Goal: Transaction & Acquisition: Purchase product/service

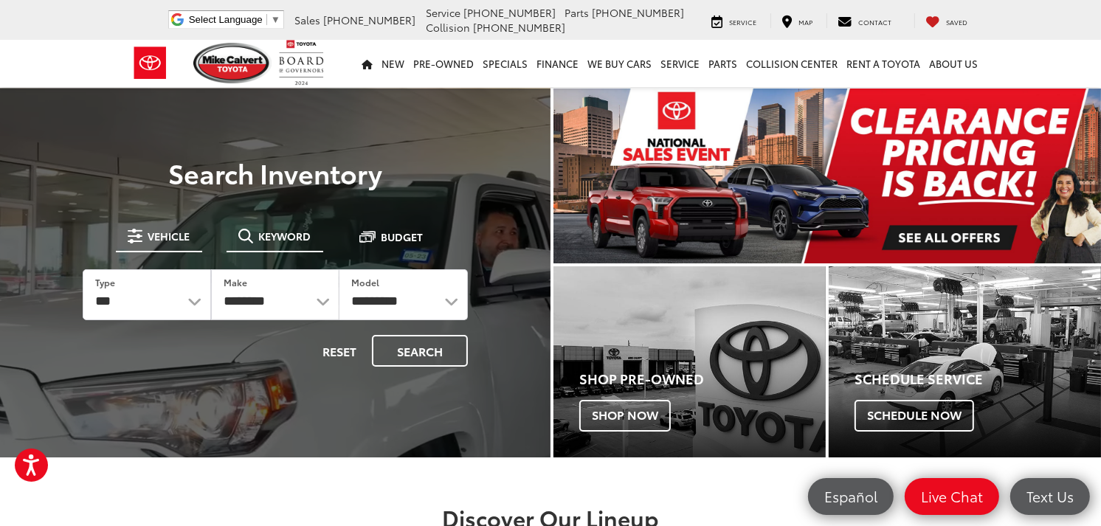
click at [269, 238] on span "Keyword" at bounding box center [285, 236] width 52 height 10
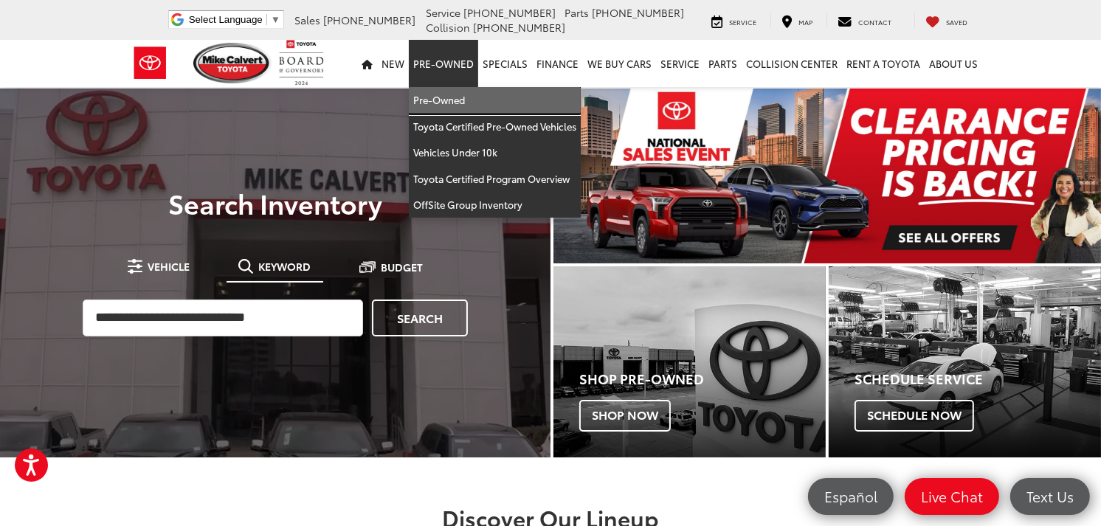
click at [461, 97] on link "Pre-Owned" at bounding box center [495, 100] width 172 height 27
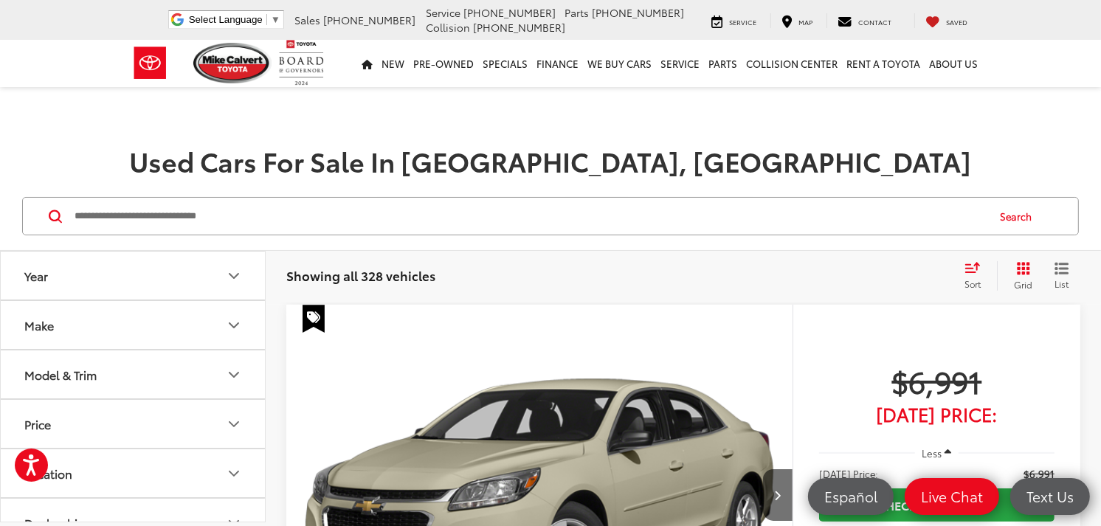
click at [208, 269] on button "Year" at bounding box center [134, 276] width 266 height 48
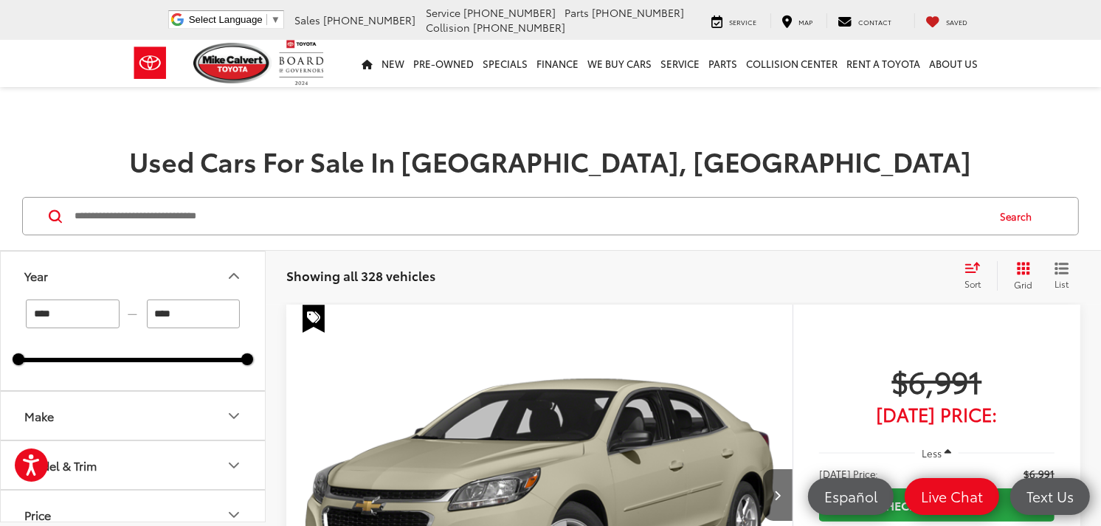
click at [208, 269] on button "Year" at bounding box center [134, 276] width 266 height 48
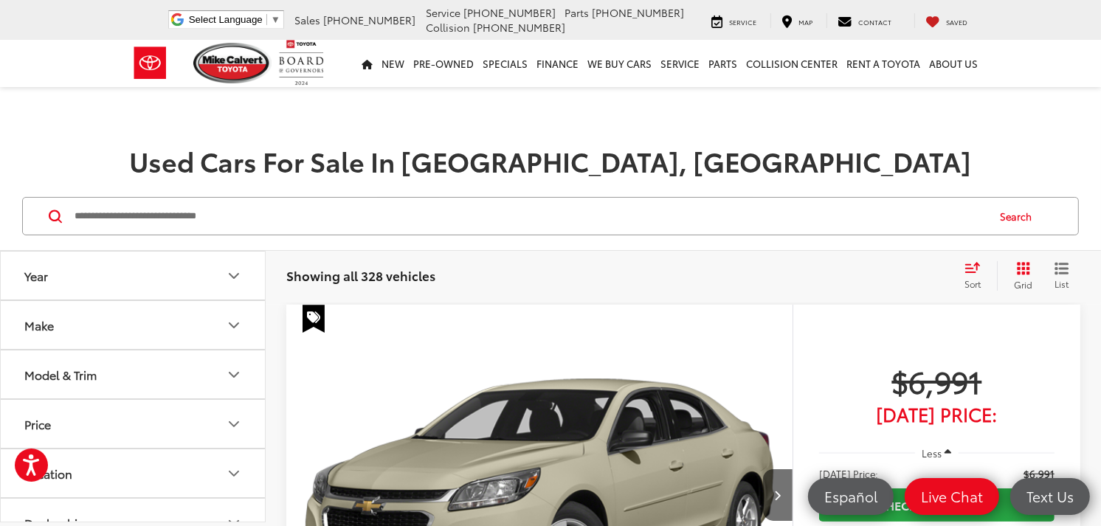
click at [212, 318] on button "Make" at bounding box center [134, 325] width 266 height 48
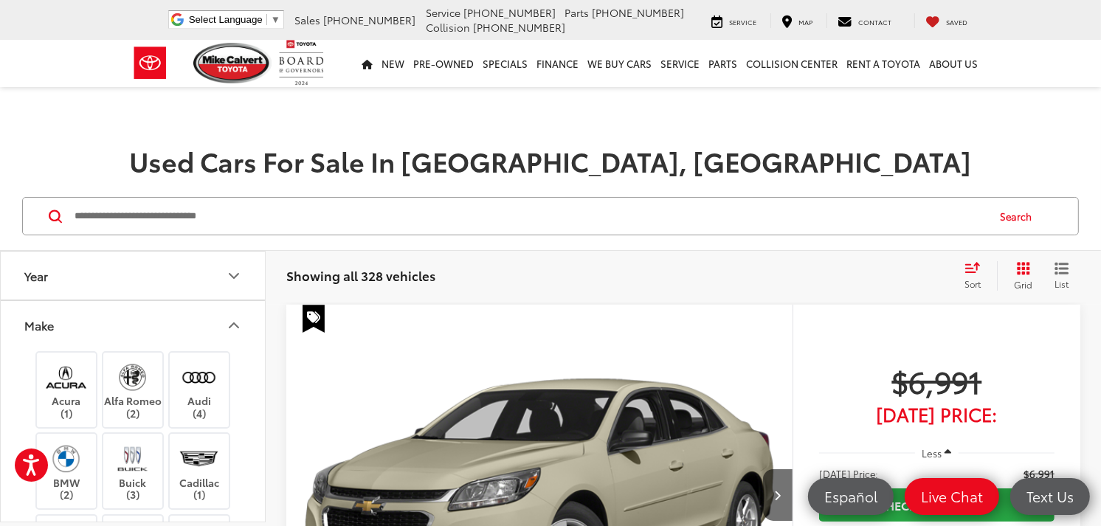
click at [227, 320] on icon "Make" at bounding box center [234, 326] width 18 height 18
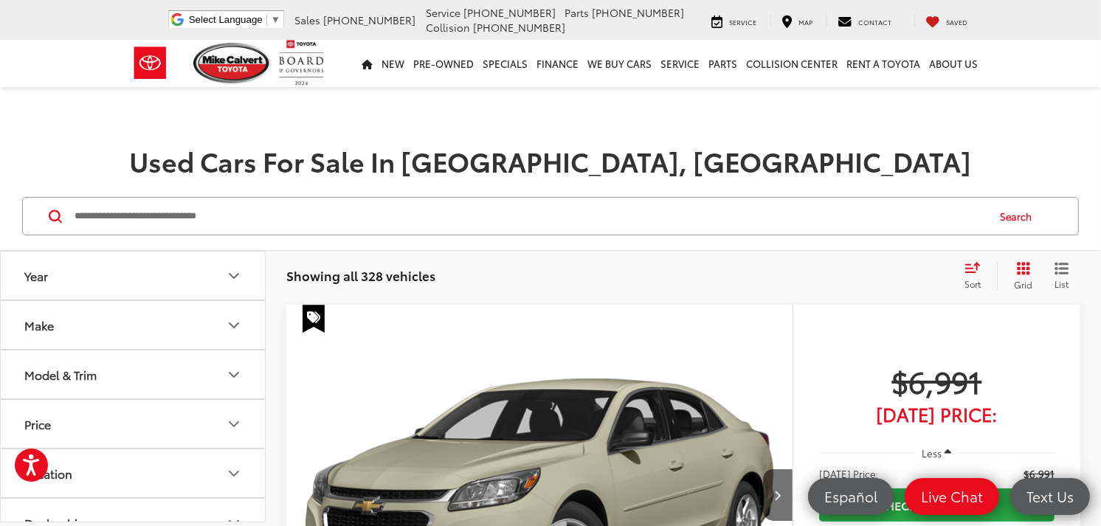
click at [205, 416] on button "Price" at bounding box center [134, 424] width 266 height 48
drag, startPoint x: 196, startPoint y: 466, endPoint x: 139, endPoint y: 456, distance: 58.5
click at [139, 456] on div "***** — ******" at bounding box center [132, 462] width 229 height 29
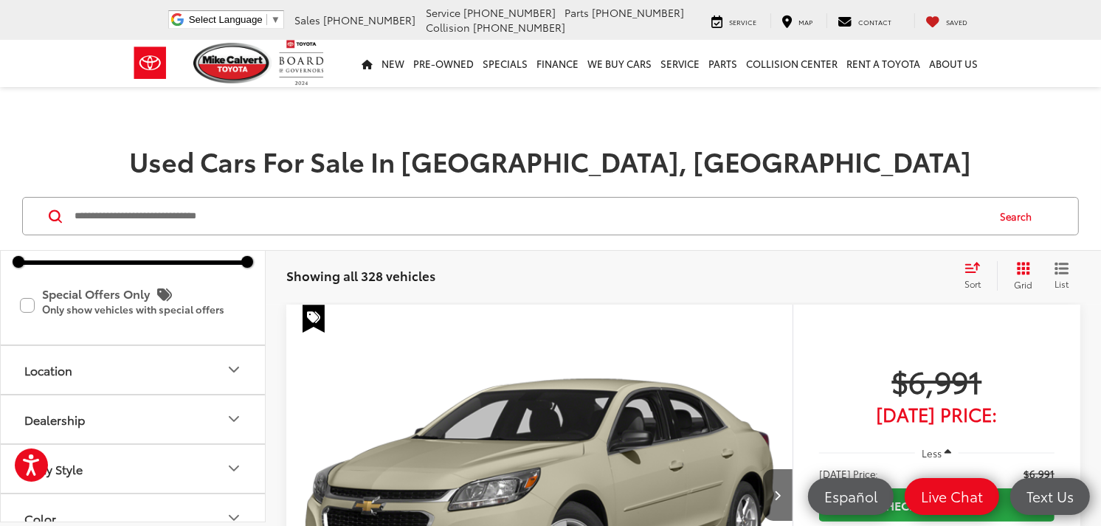
scroll to position [164, 0]
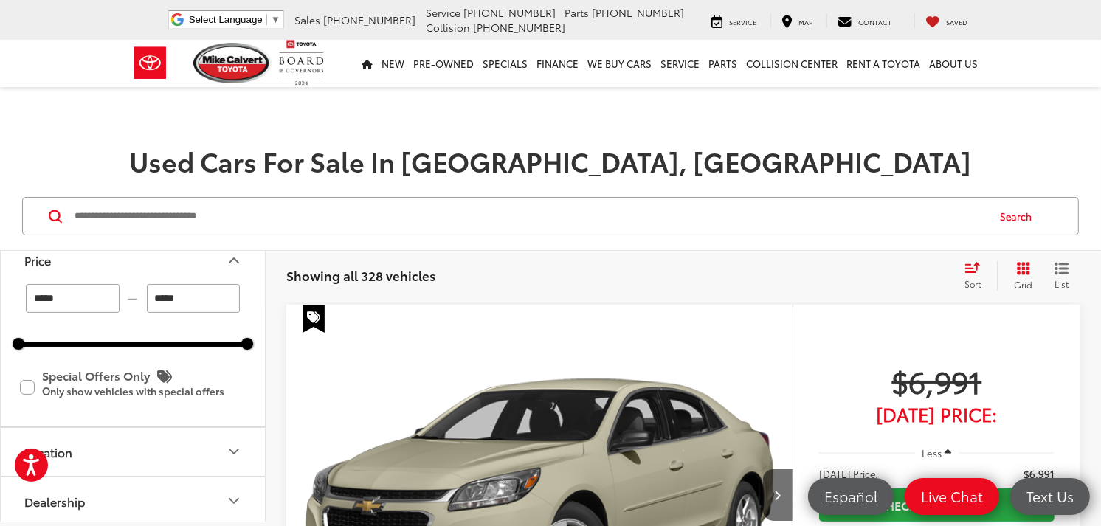
type input "******"
drag, startPoint x: 90, startPoint y: 292, endPoint x: -4, endPoint y: 300, distance: 94.1
click at [0, 300] on html "Accessibility Screen-Reader Guide, Feedback, and Issue Reporting | New window M…" at bounding box center [550, 263] width 1101 height 526
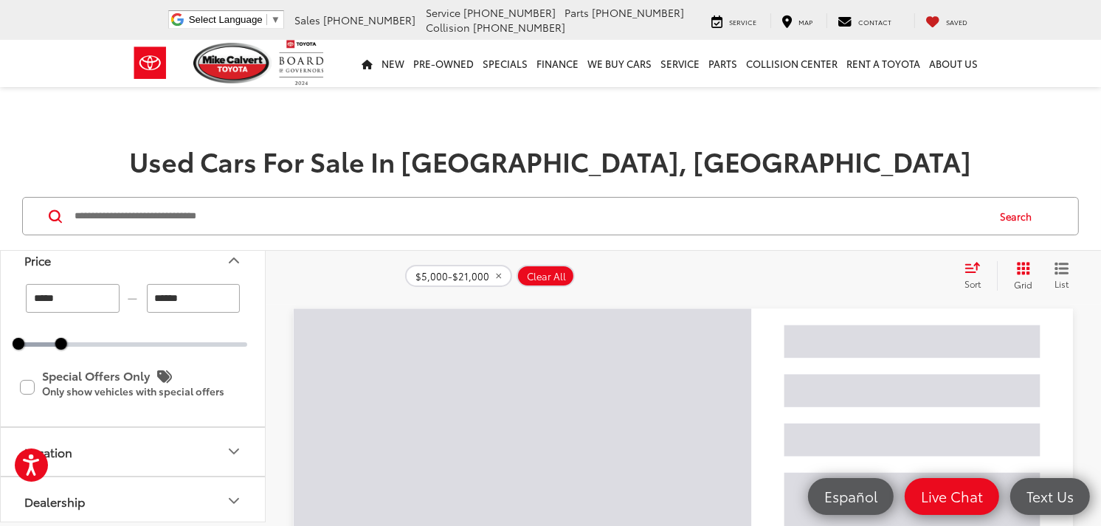
type input "*"
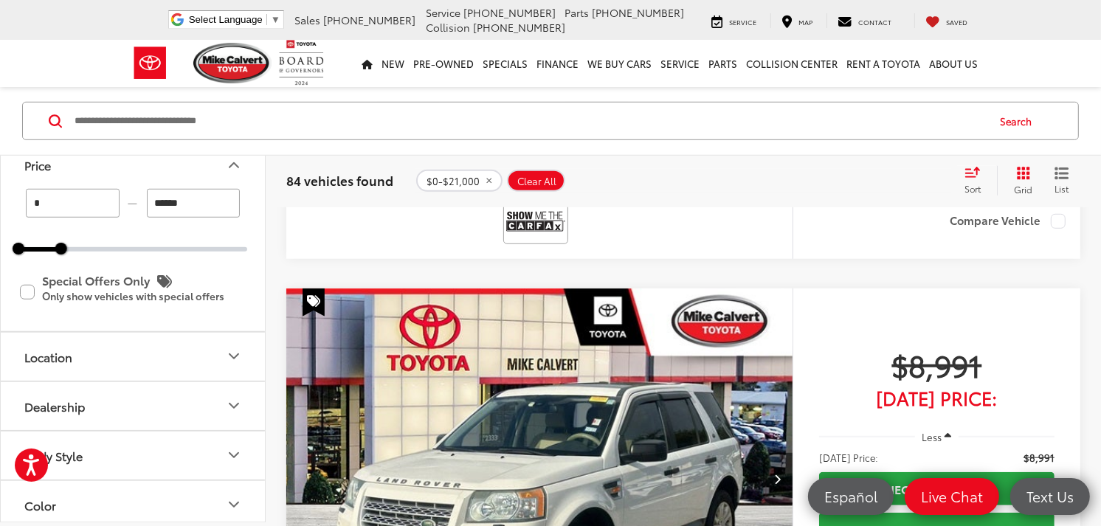
scroll to position [6008, 0]
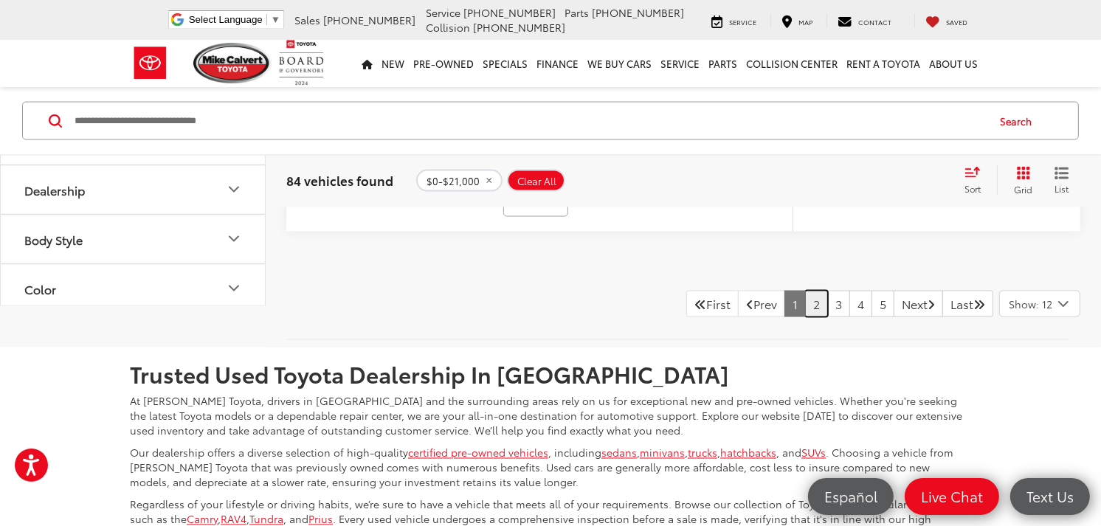
click at [805, 317] on link "2" at bounding box center [816, 304] width 23 height 27
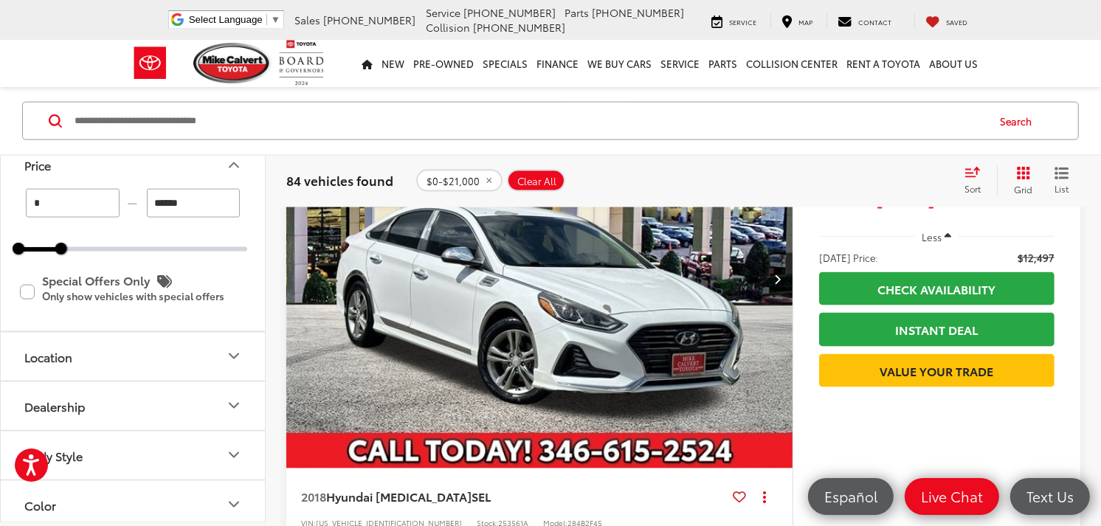
scroll to position [7070, 0]
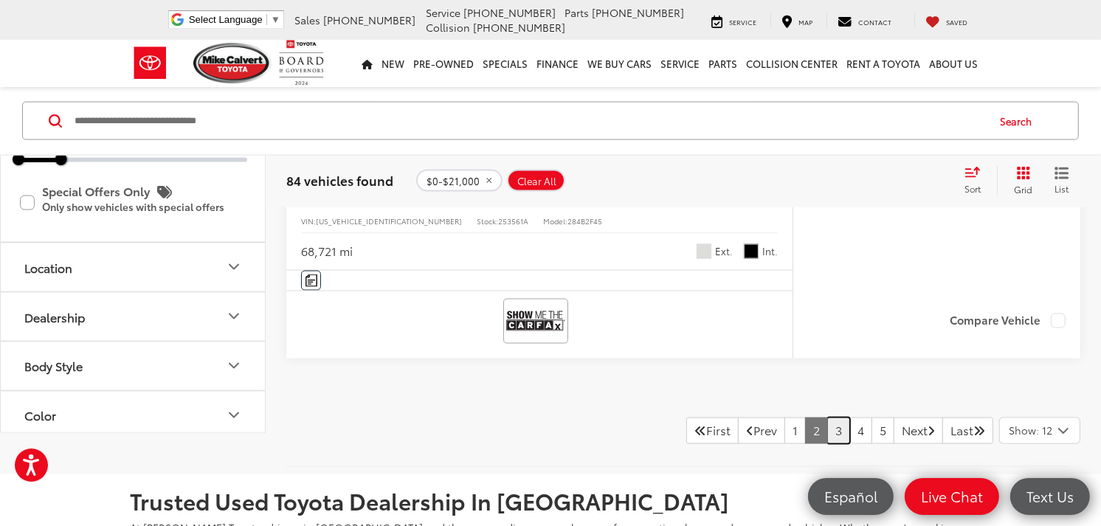
click at [827, 435] on link "3" at bounding box center [838, 431] width 23 height 27
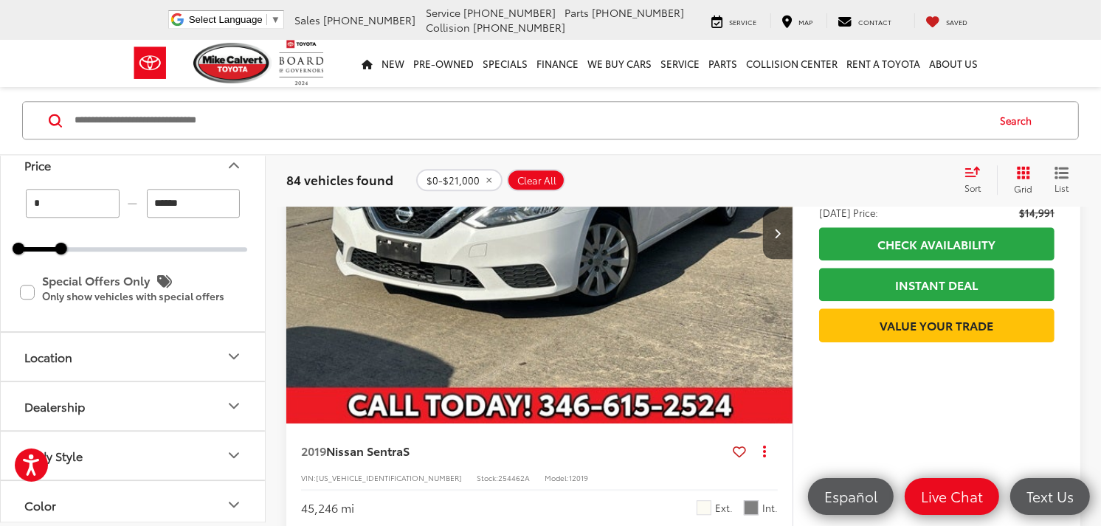
scroll to position [3047, 0]
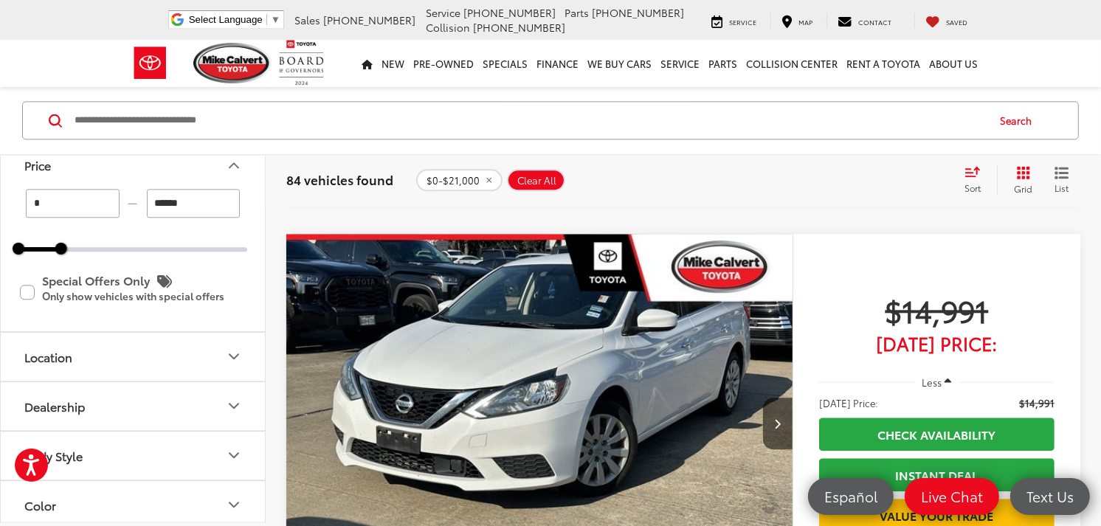
click at [762, 413] on img "2019 Nissan Sentra S 0" at bounding box center [540, 425] width 509 height 382
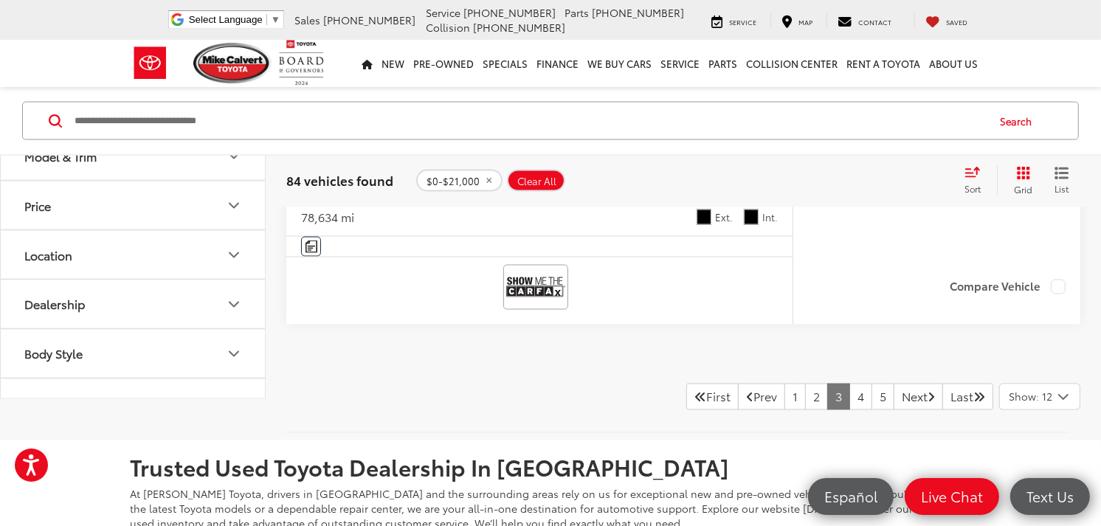
scroll to position [7192, 0]
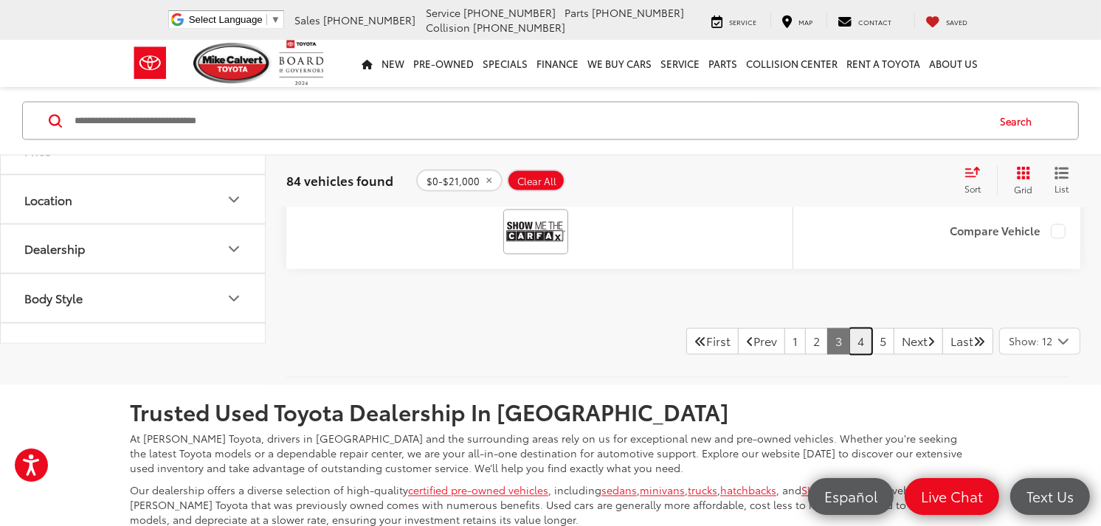
click at [849, 336] on link "4" at bounding box center [860, 341] width 23 height 27
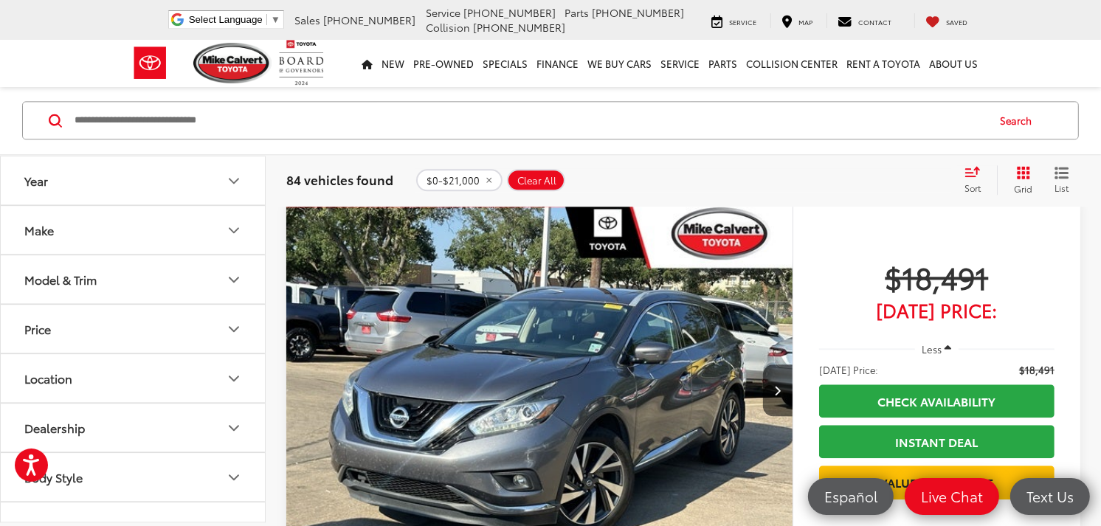
scroll to position [3058, 0]
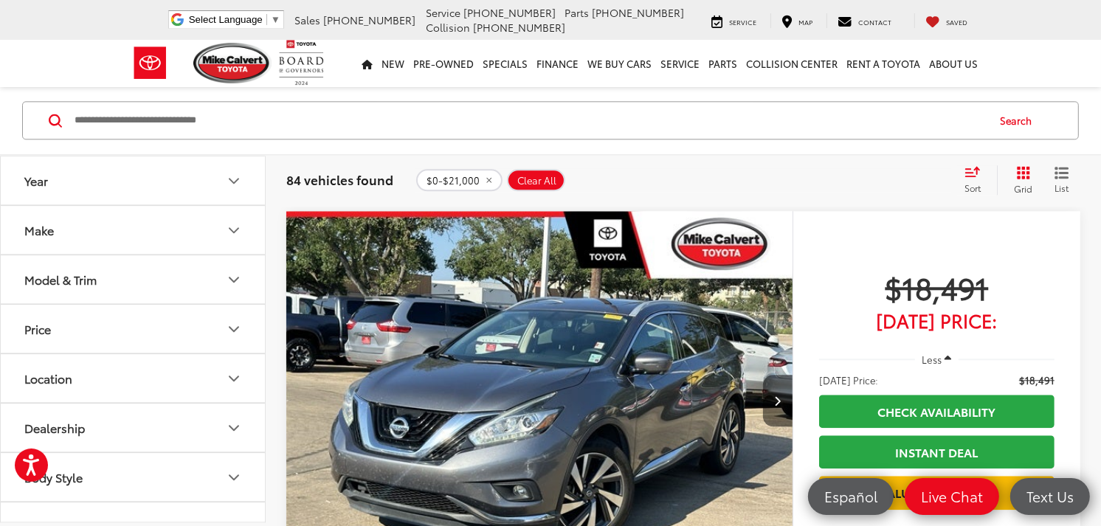
click at [769, 401] on button "Next image" at bounding box center [778, 401] width 30 height 52
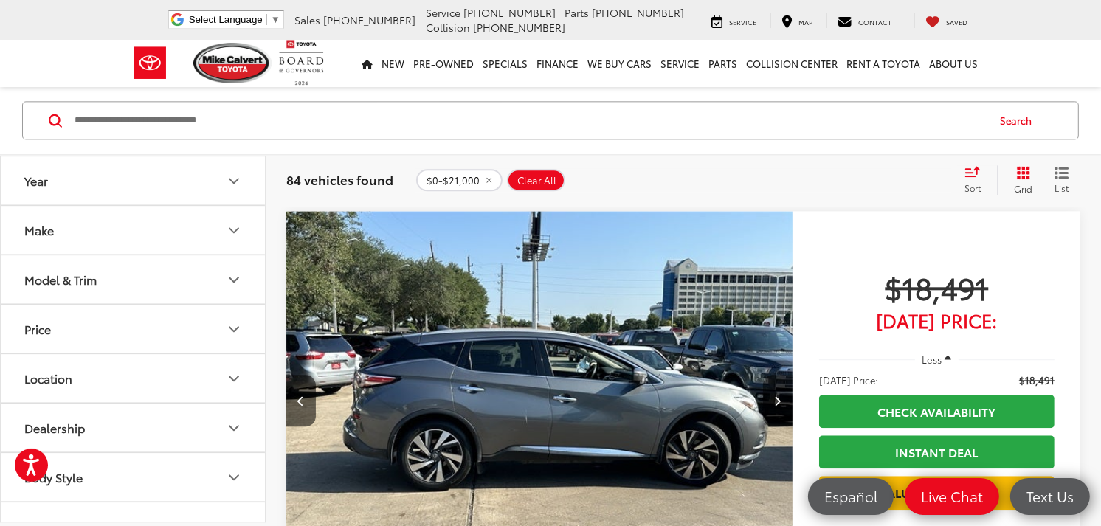
click at [768, 401] on button "Next image" at bounding box center [778, 401] width 30 height 52
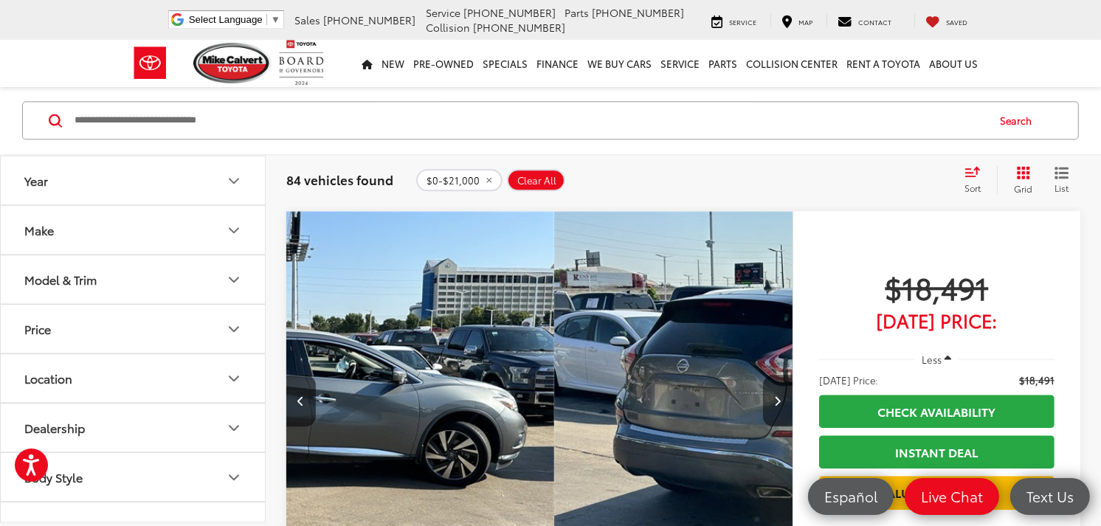
scroll to position [0, 1017]
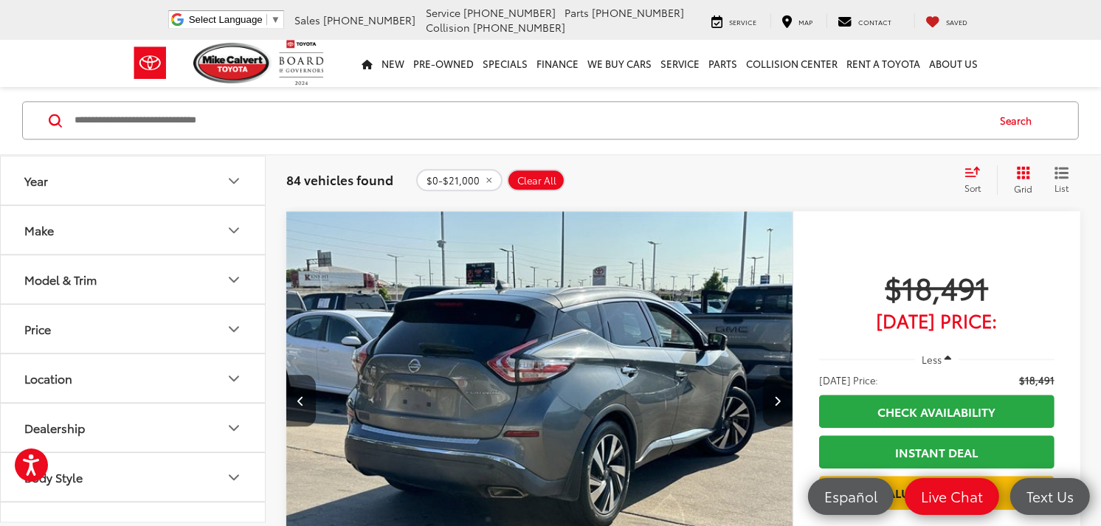
click at [768, 401] on button "Next image" at bounding box center [778, 401] width 30 height 52
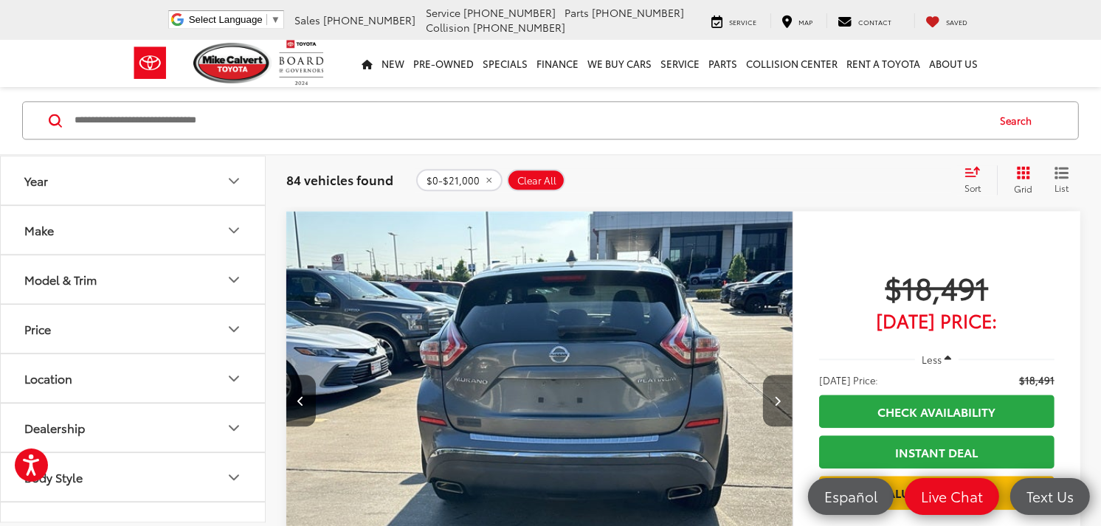
click at [768, 401] on button "Next image" at bounding box center [778, 401] width 30 height 52
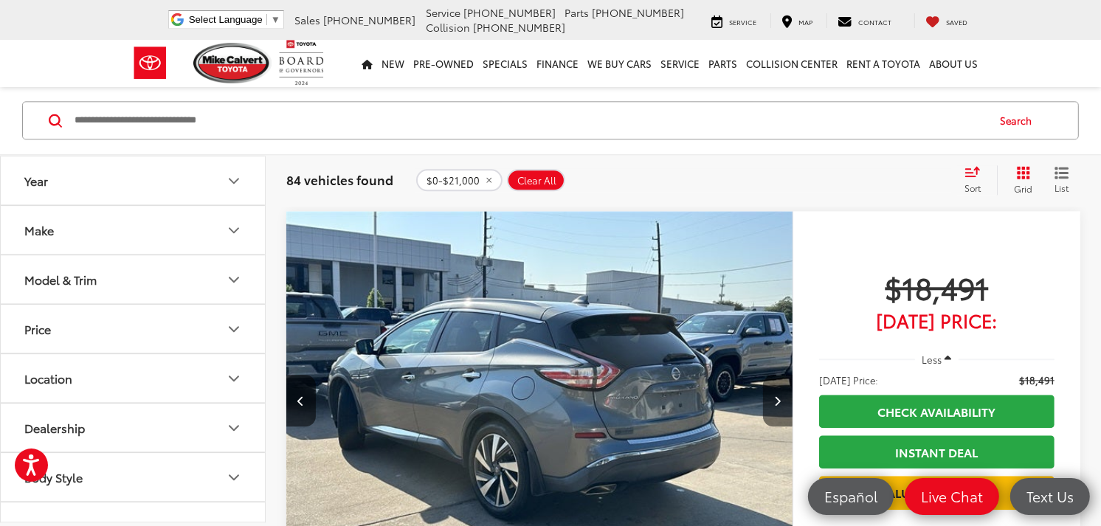
click at [768, 401] on button "Next image" at bounding box center [778, 401] width 30 height 52
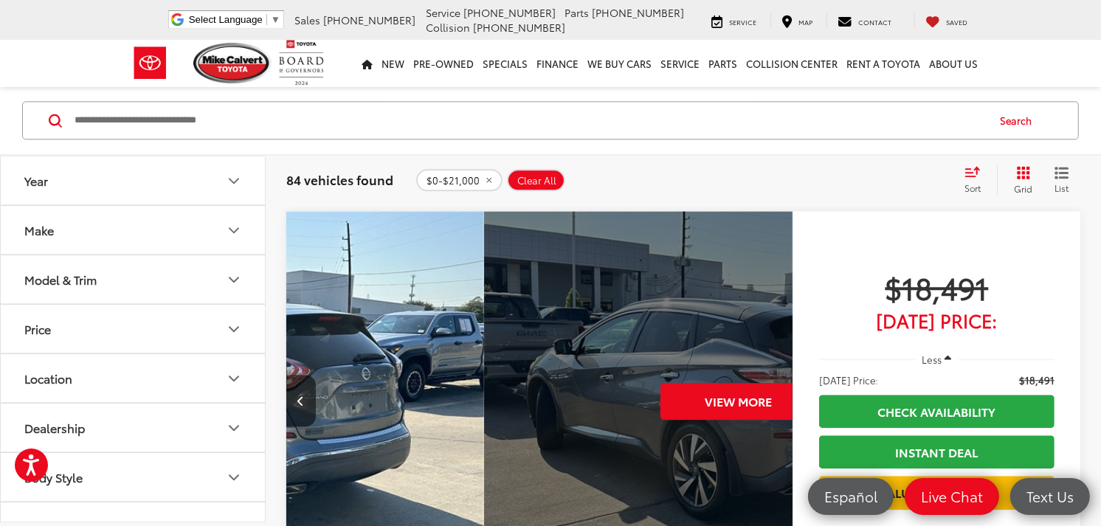
scroll to position [0, 2543]
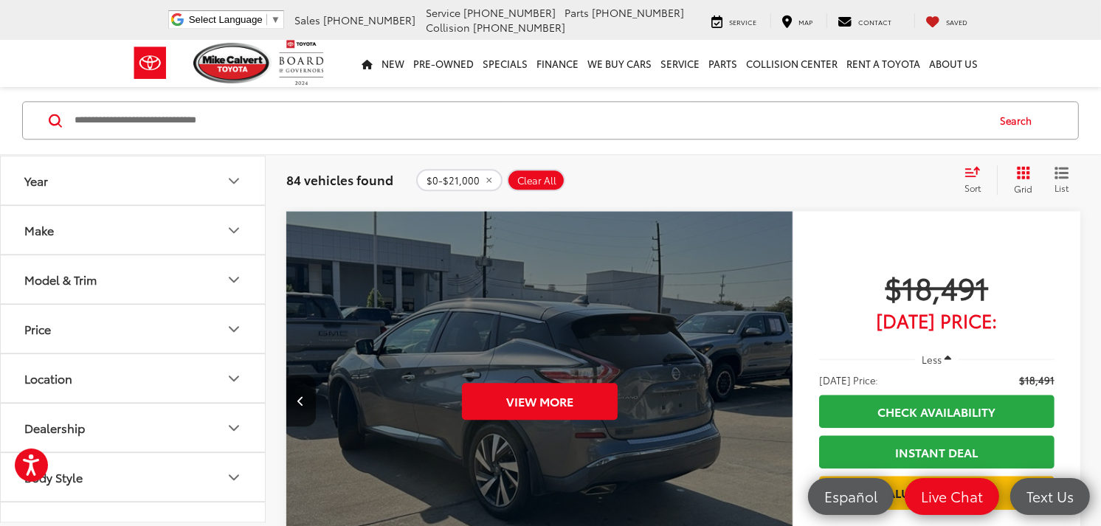
click at [768, 401] on div "View More" at bounding box center [540, 402] width 509 height 382
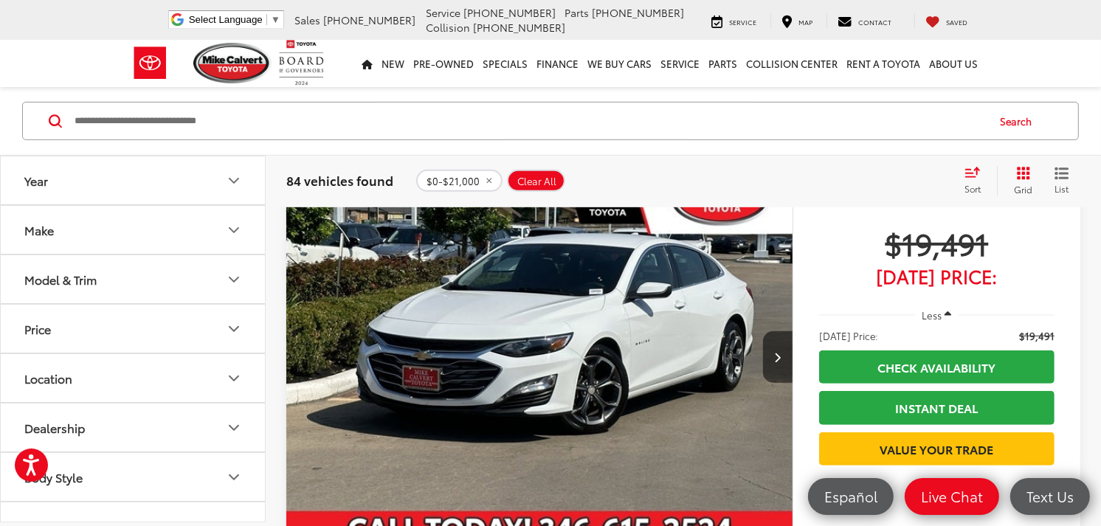
scroll to position [5494, 0]
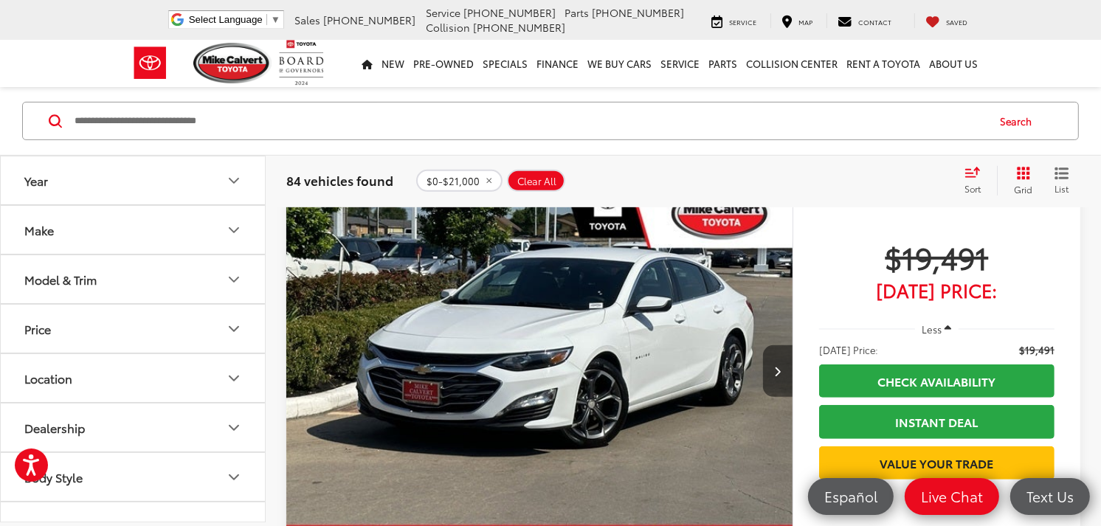
click at [765, 374] on button "Next image" at bounding box center [778, 371] width 30 height 52
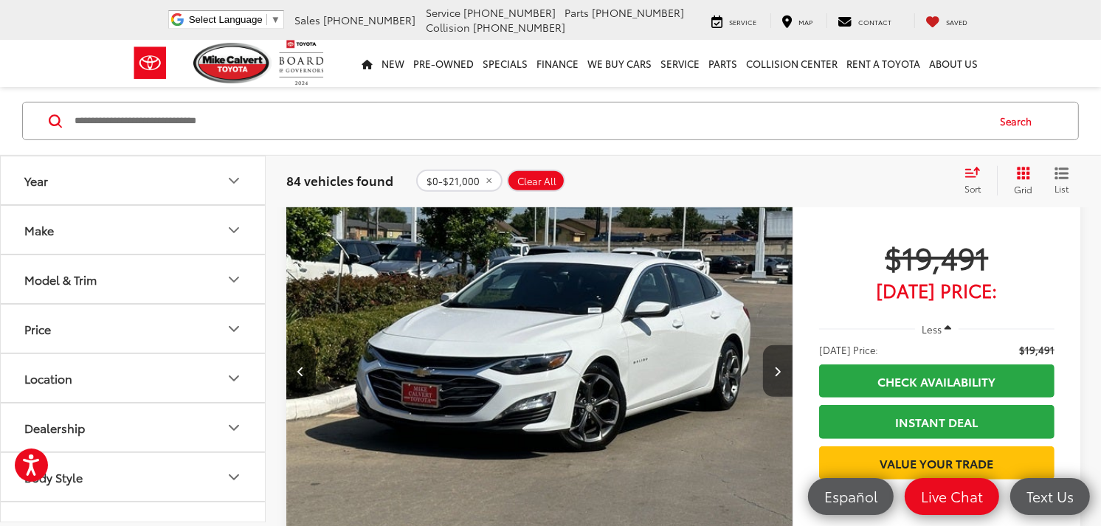
click at [766, 375] on button "Next image" at bounding box center [778, 371] width 30 height 52
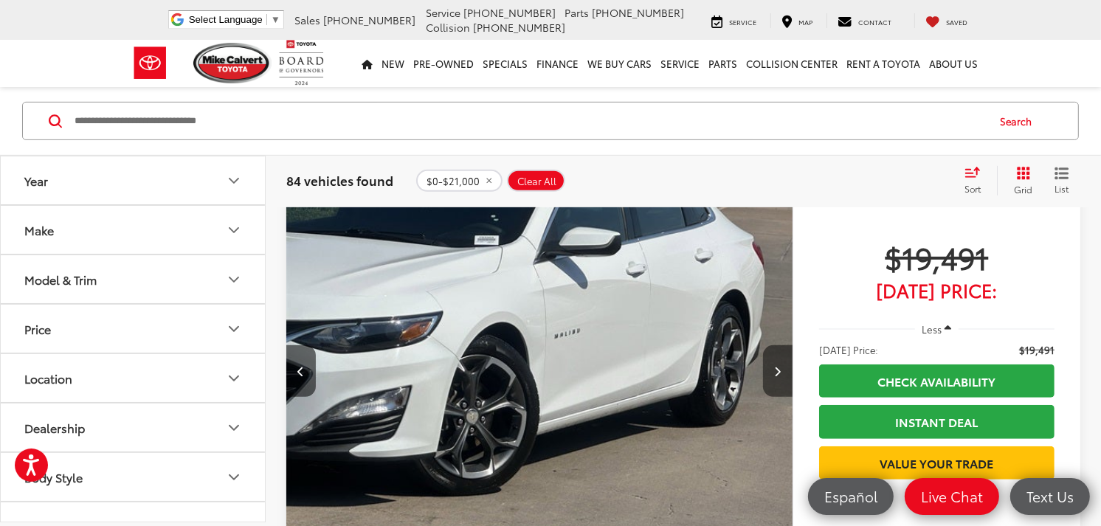
click at [784, 368] on button "Next image" at bounding box center [778, 371] width 30 height 52
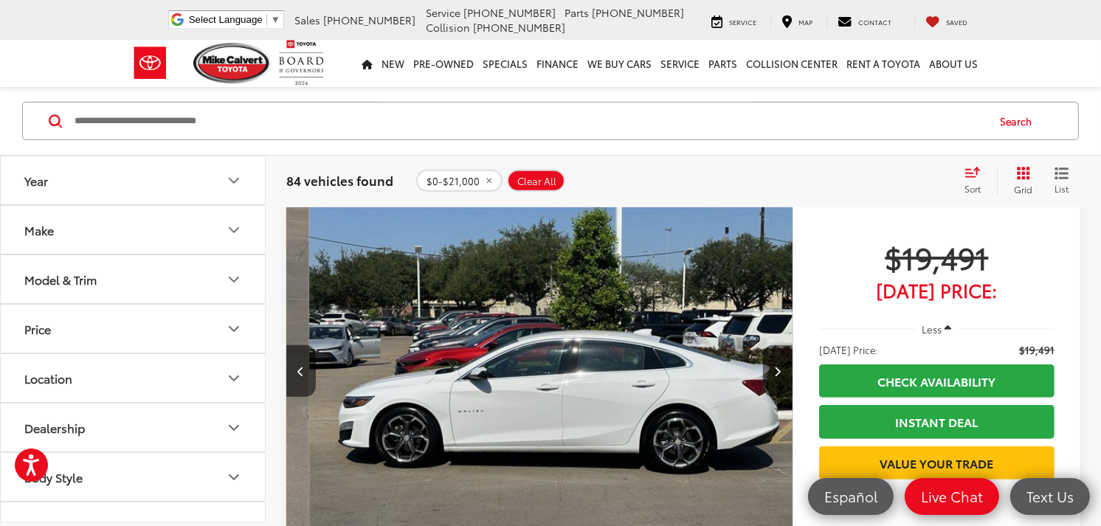
scroll to position [0, 1526]
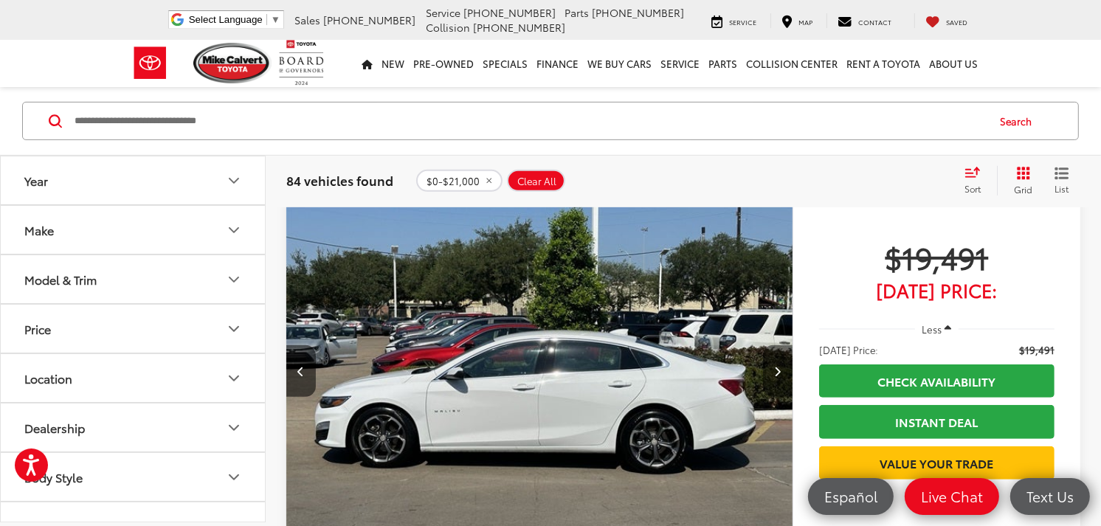
click at [776, 355] on button "Next image" at bounding box center [778, 371] width 30 height 52
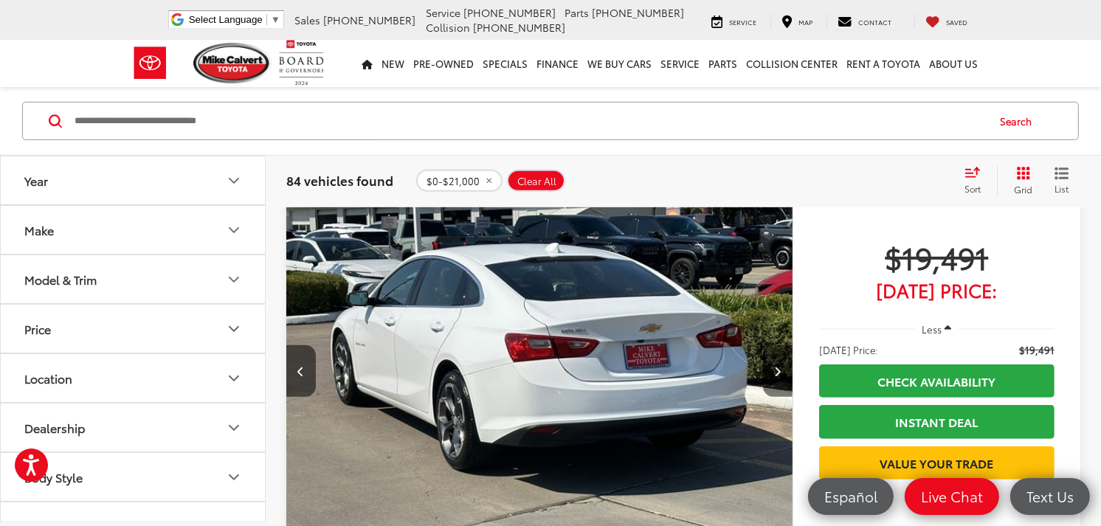
click at [776, 358] on button "Next image" at bounding box center [778, 371] width 30 height 52
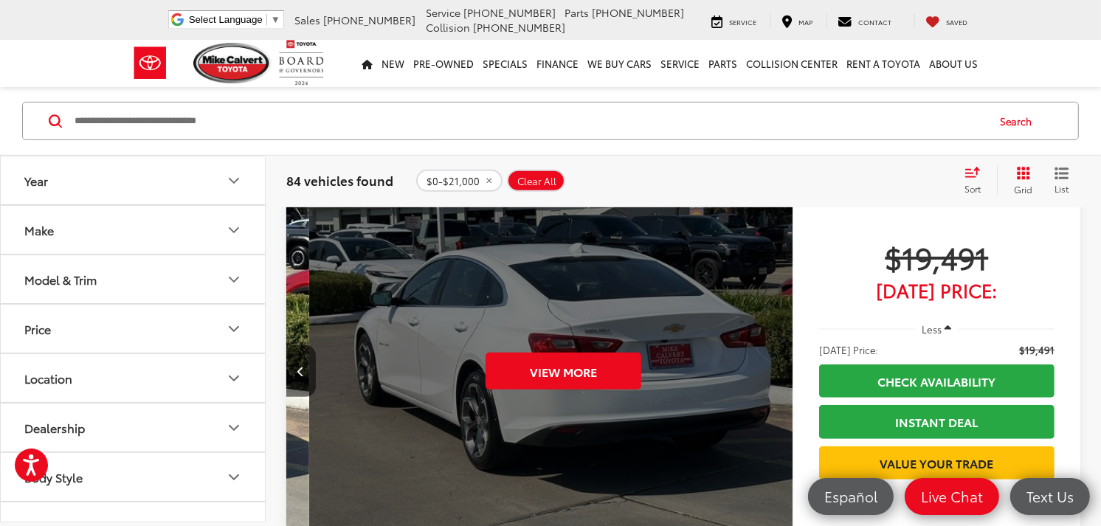
scroll to position [0, 2543]
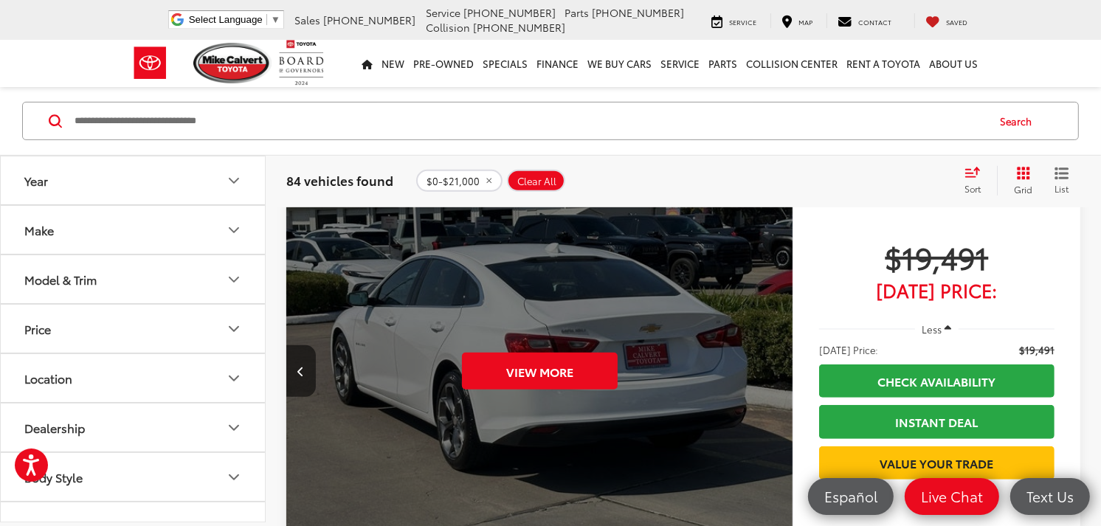
click at [776, 358] on div "View More" at bounding box center [540, 372] width 509 height 382
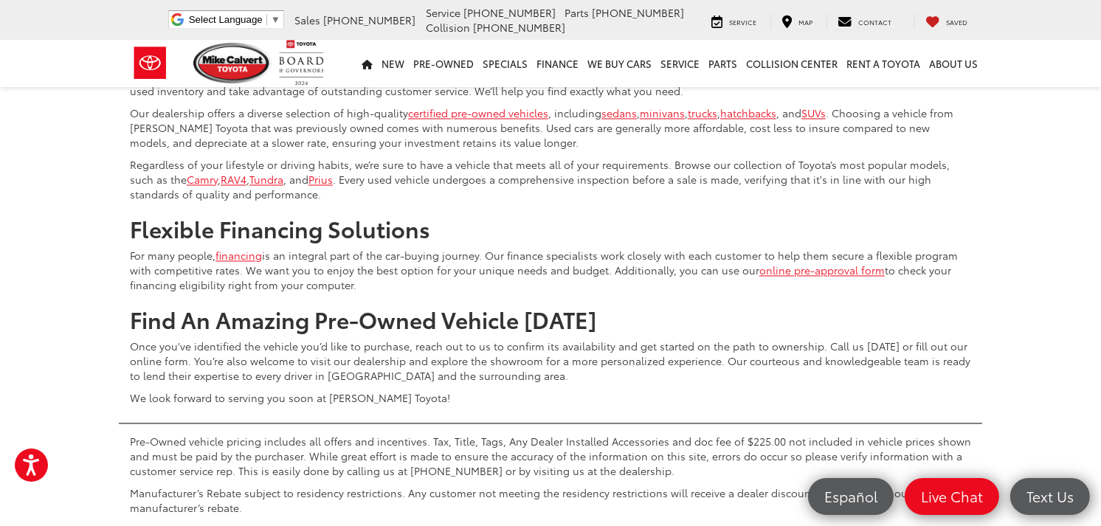
scroll to position [7163, 0]
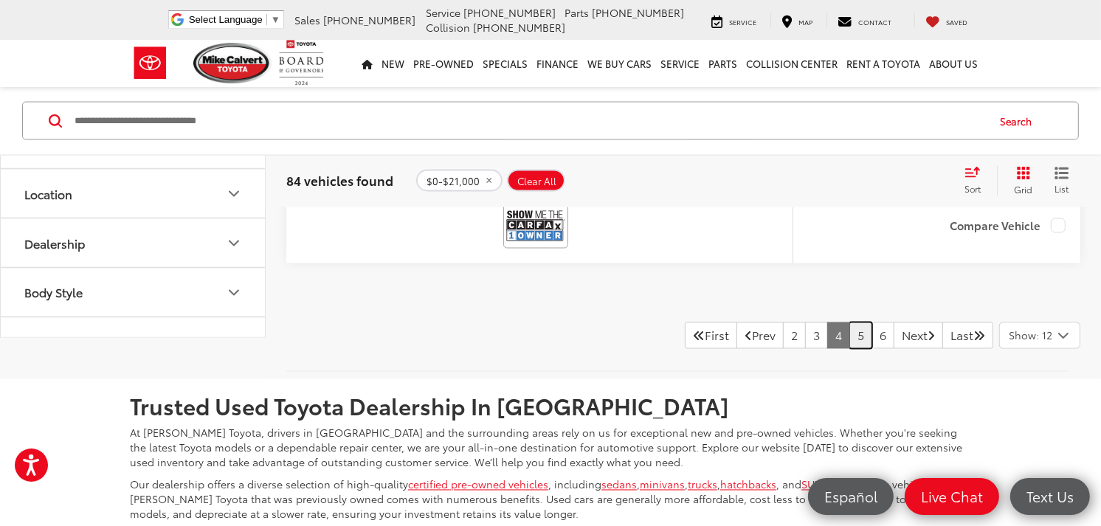
click at [849, 349] on link "5" at bounding box center [860, 336] width 23 height 27
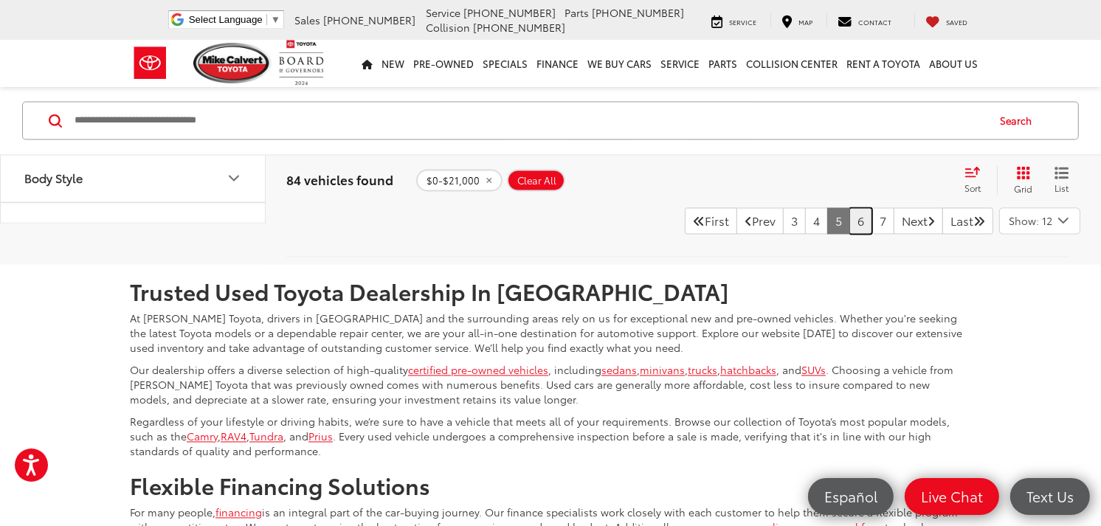
scroll to position [7260, 0]
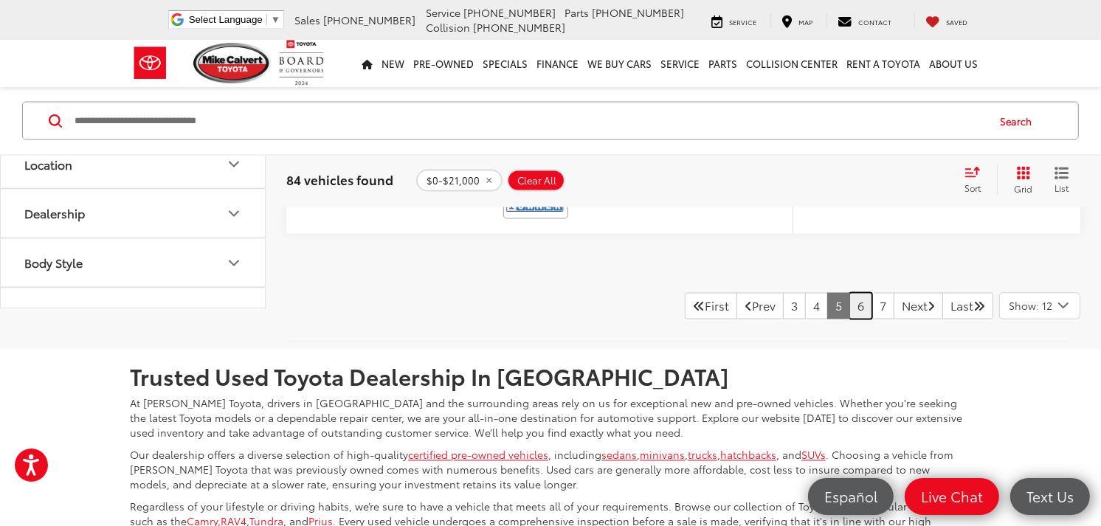
click at [849, 300] on link "6" at bounding box center [860, 306] width 23 height 27
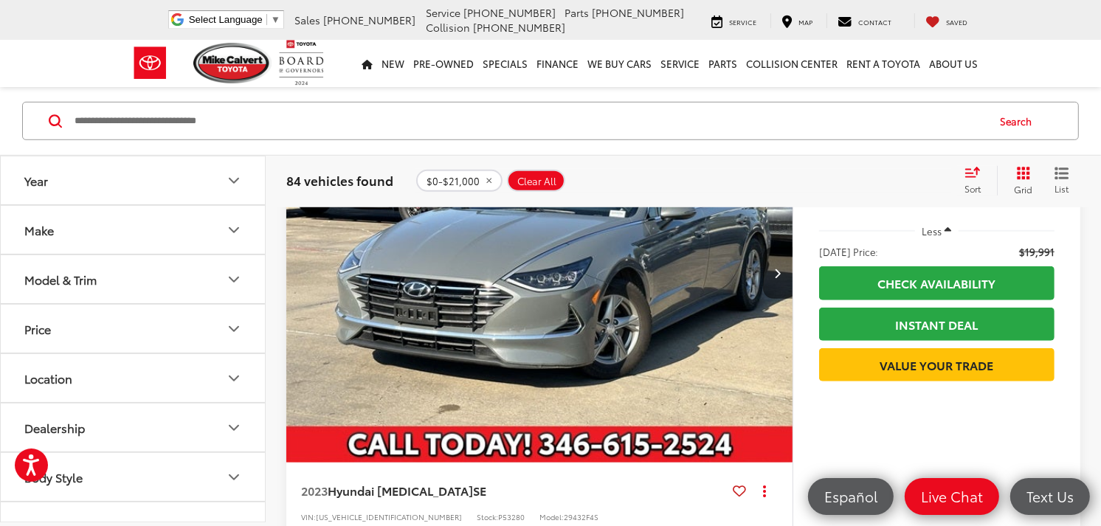
scroll to position [800, 0]
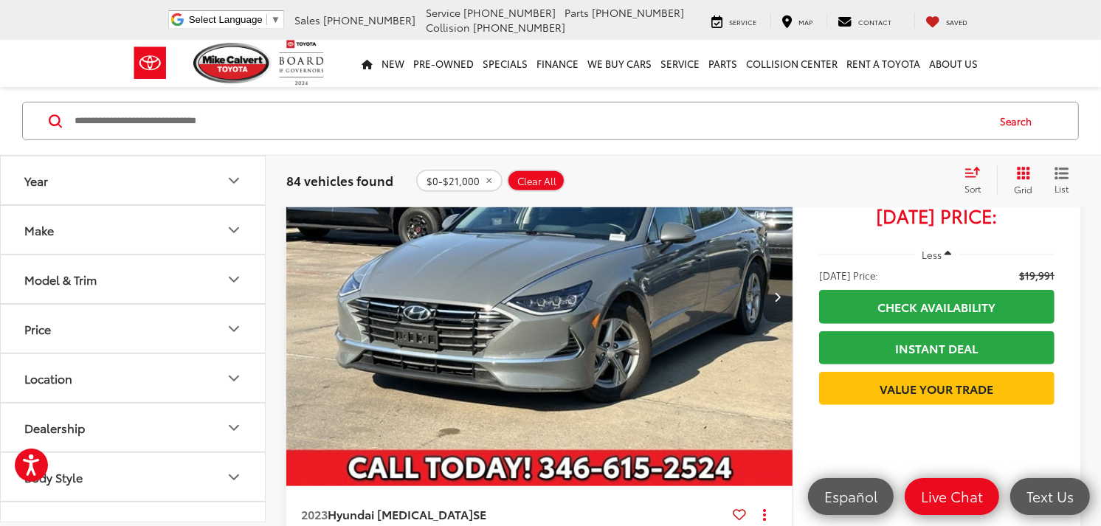
click at [764, 297] on button "Next image" at bounding box center [778, 297] width 30 height 52
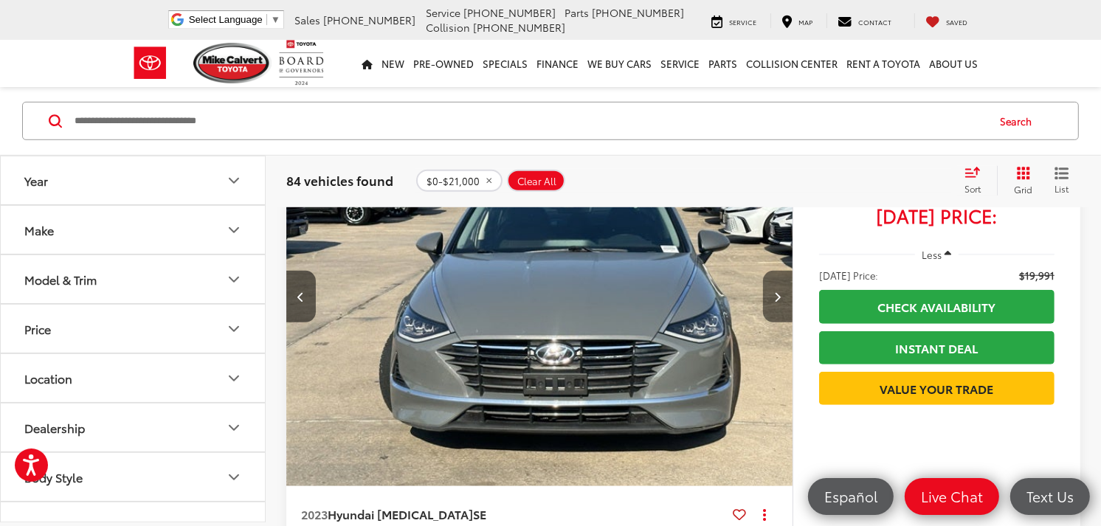
click at [787, 298] on button "Next image" at bounding box center [778, 297] width 30 height 52
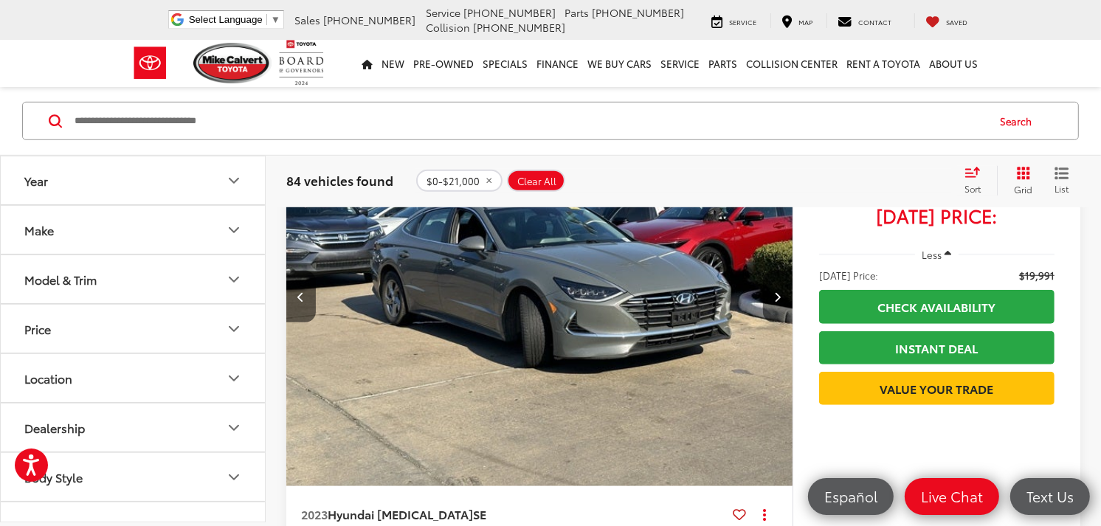
click at [787, 298] on button "Next image" at bounding box center [778, 297] width 30 height 52
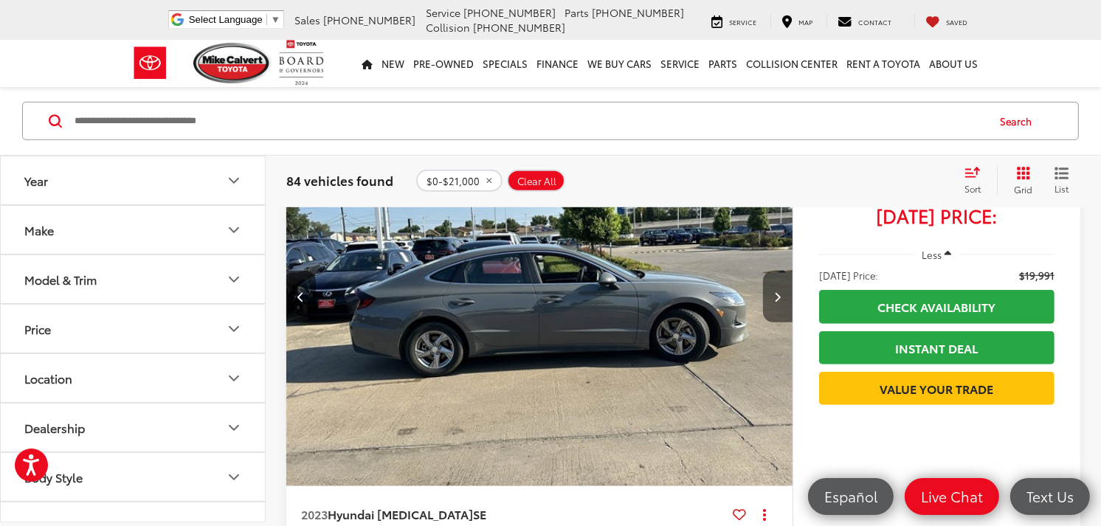
click at [787, 298] on button "Next image" at bounding box center [778, 297] width 30 height 52
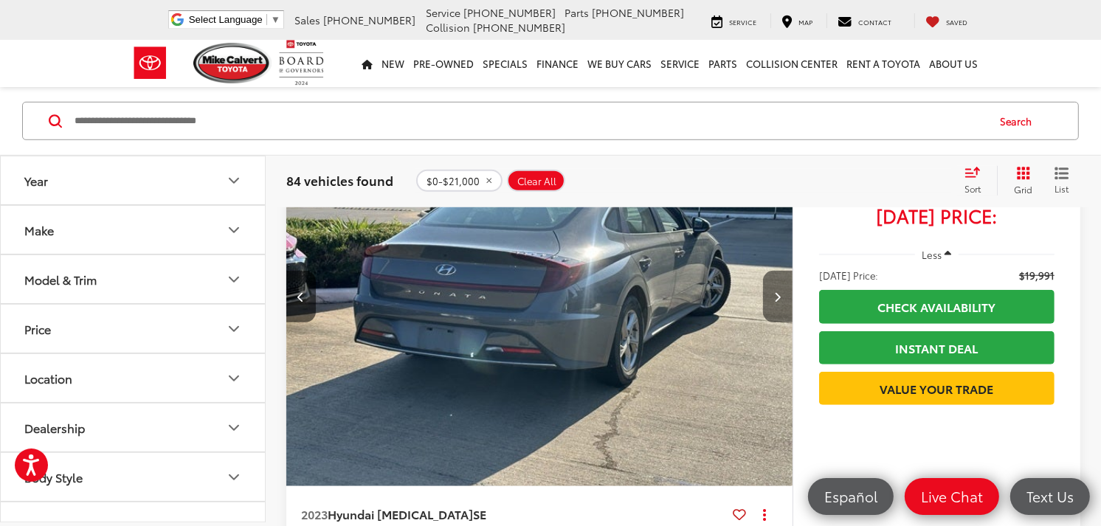
click at [787, 298] on button "Next image" at bounding box center [778, 297] width 30 height 52
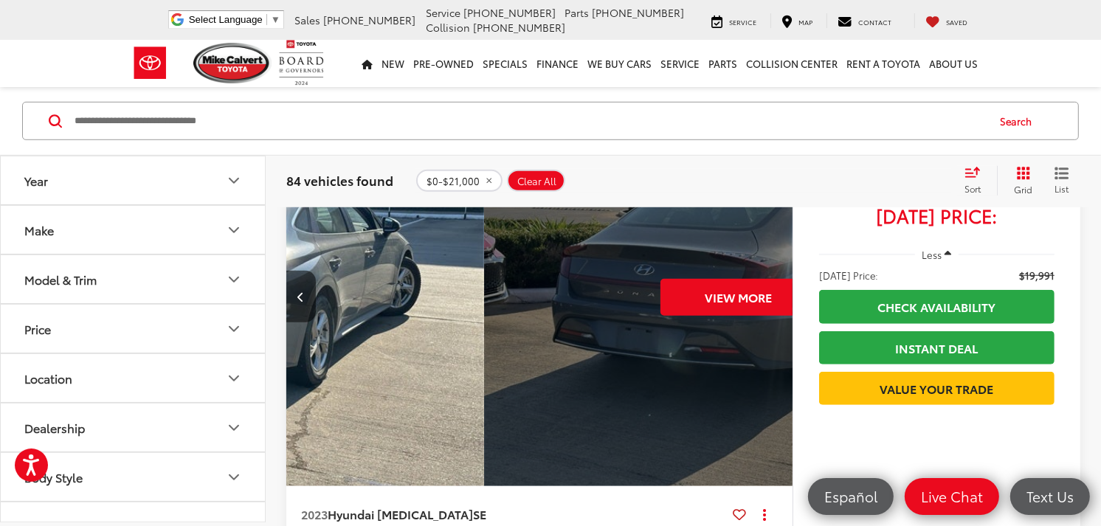
scroll to position [0, 2543]
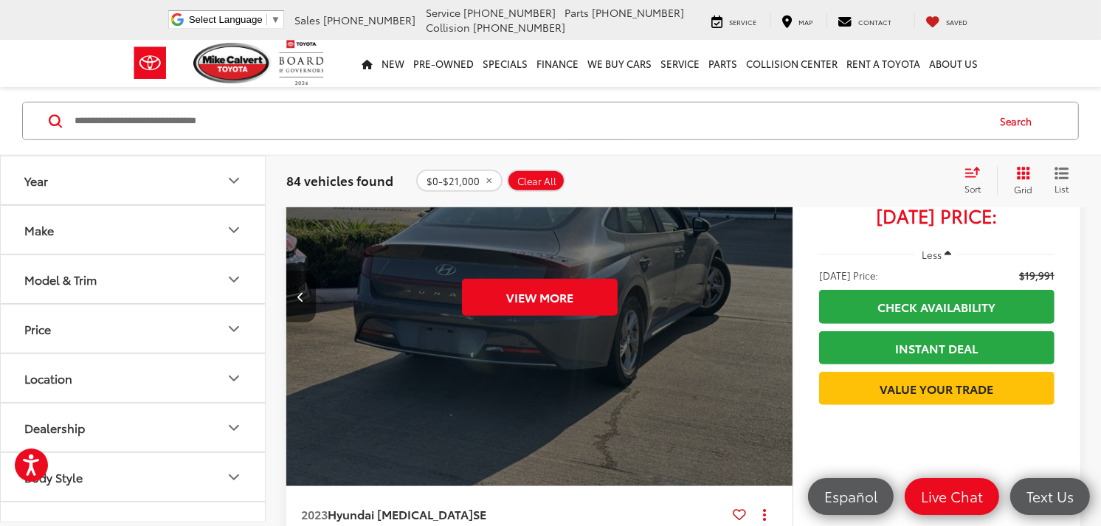
click at [787, 298] on div "View More" at bounding box center [540, 297] width 509 height 382
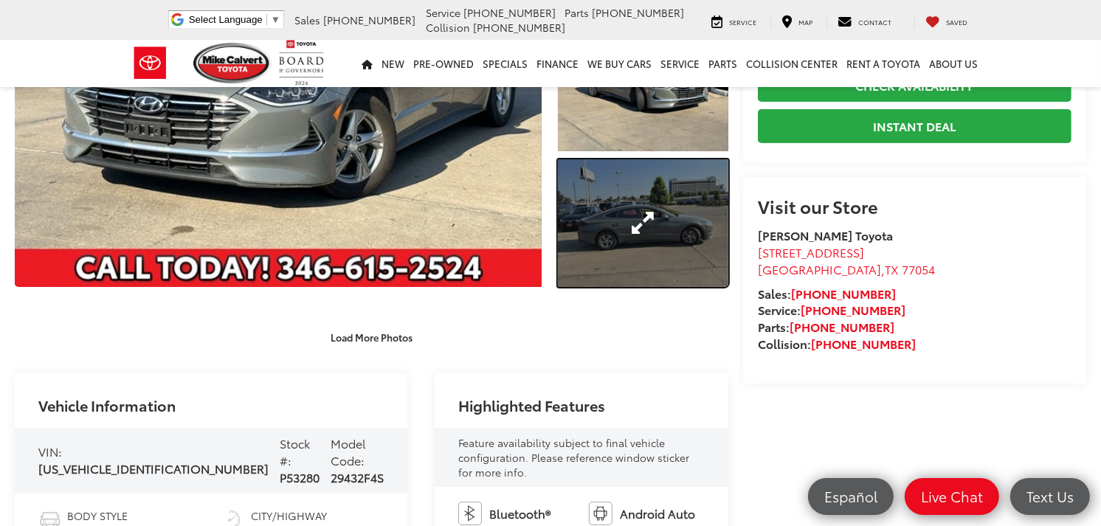
click at [661, 230] on link "Expand Photo 3" at bounding box center [643, 223] width 170 height 128
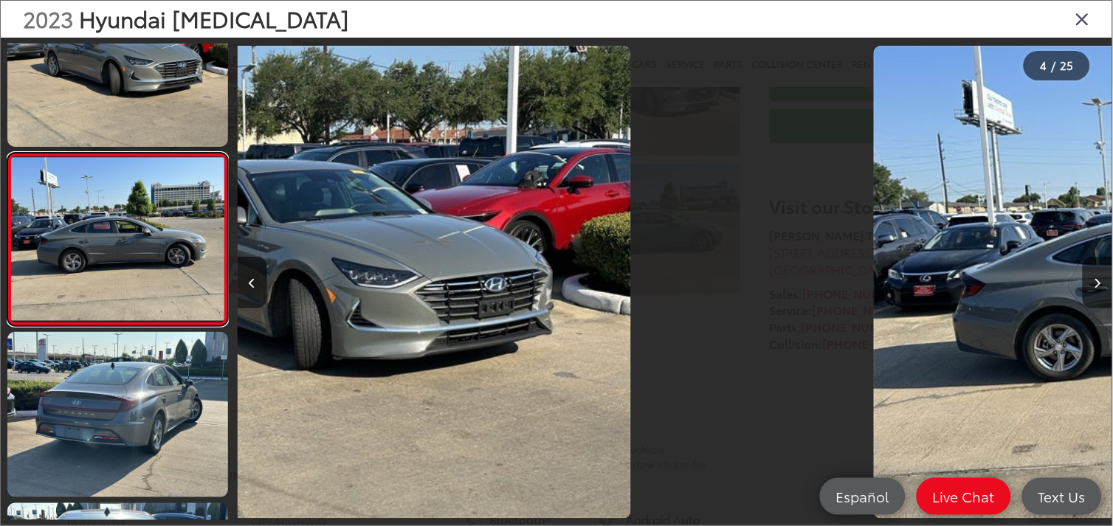
scroll to position [0, 2624]
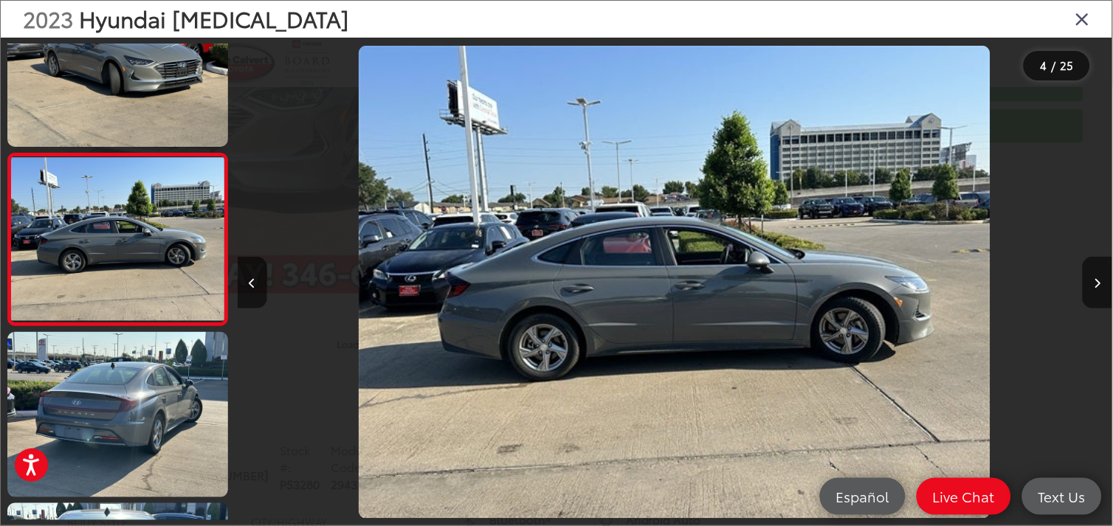
click at [1100, 308] on div at bounding box center [1003, 282] width 218 height 489
click at [1100, 300] on button "Next image" at bounding box center [1098, 283] width 30 height 52
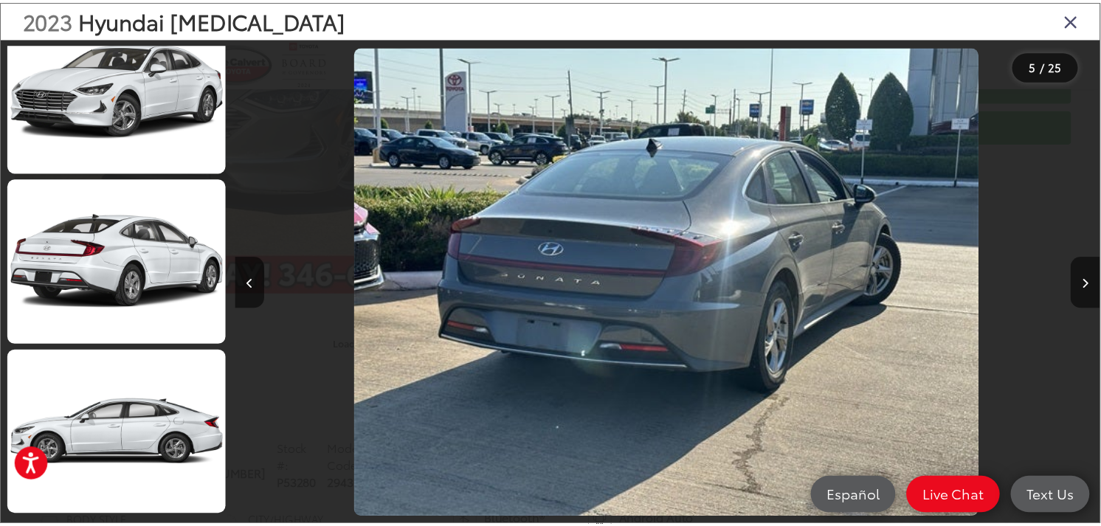
scroll to position [1971, 0]
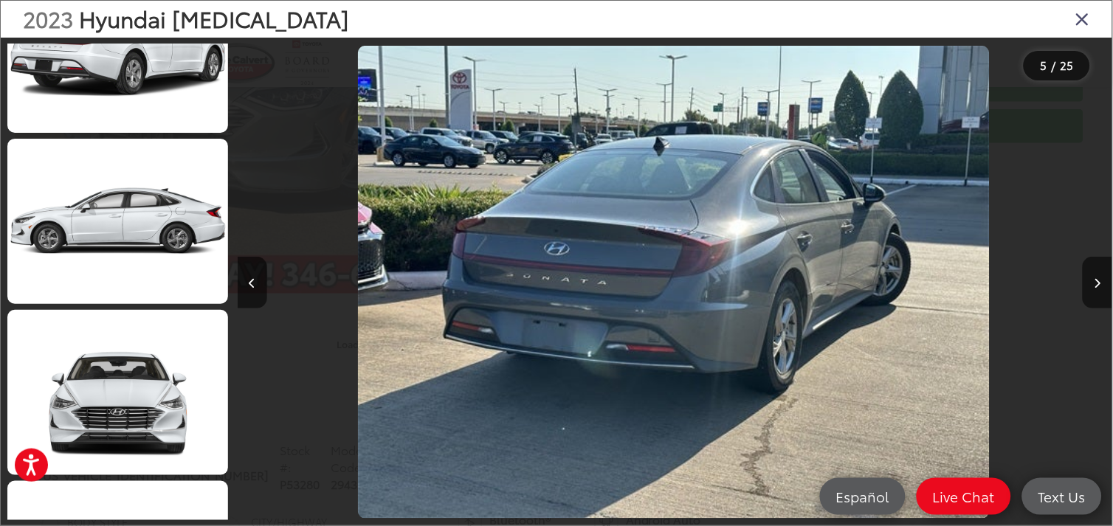
click at [1076, 21] on icon "Close gallery" at bounding box center [1082, 18] width 15 height 19
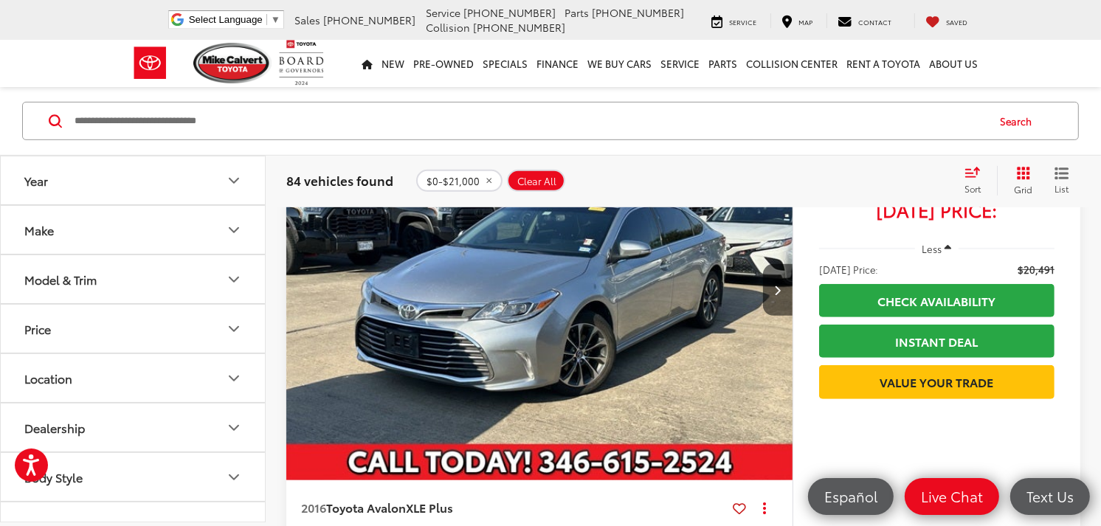
scroll to position [5605, 0]
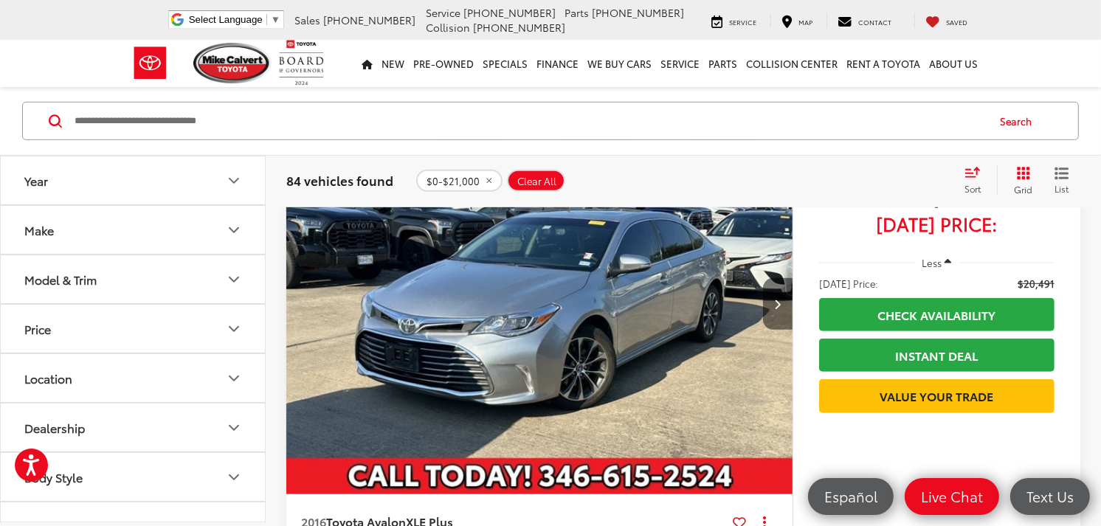
click at [771, 300] on button "Next image" at bounding box center [778, 304] width 30 height 52
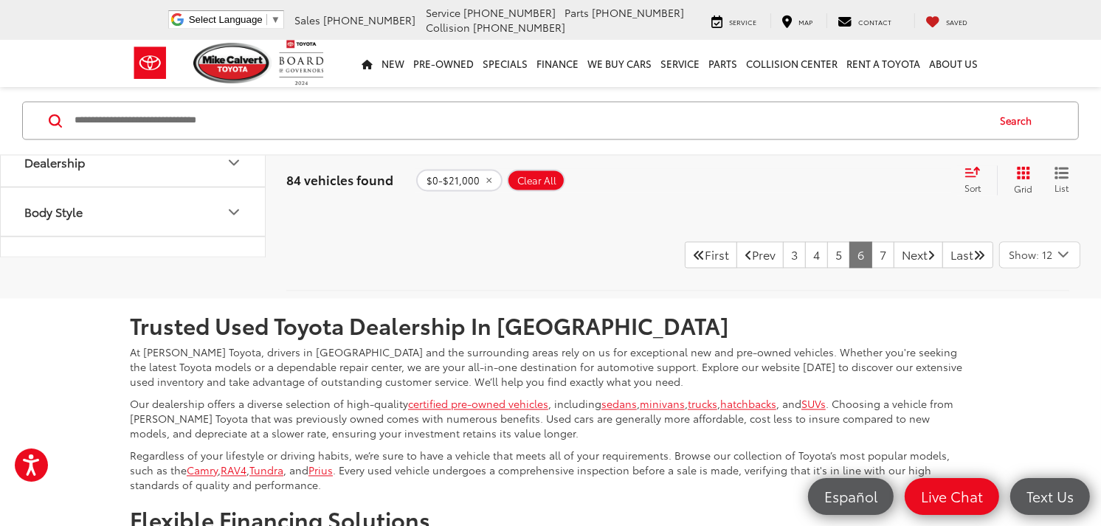
scroll to position [7130, 0]
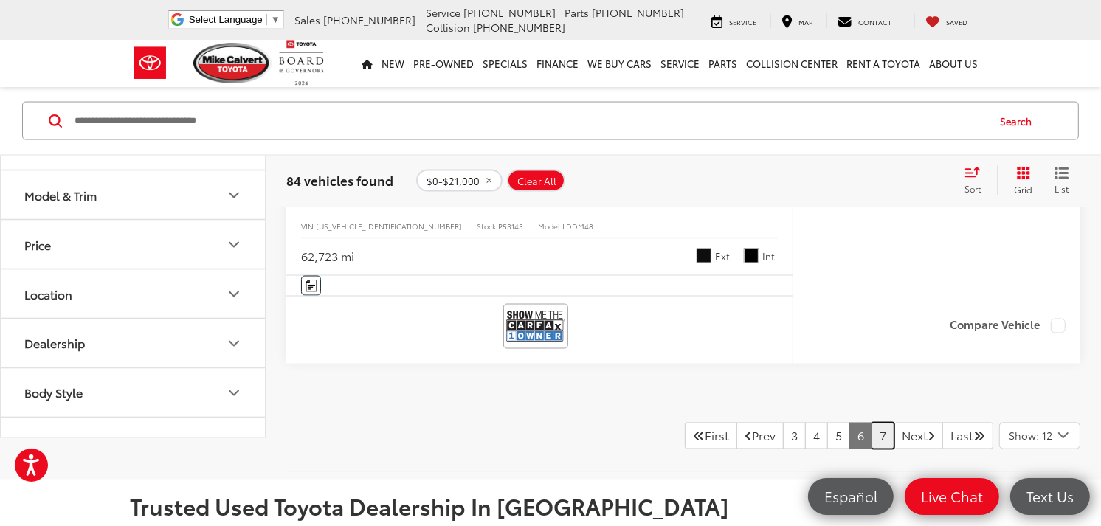
click at [872, 437] on link "7" at bounding box center [883, 436] width 23 height 27
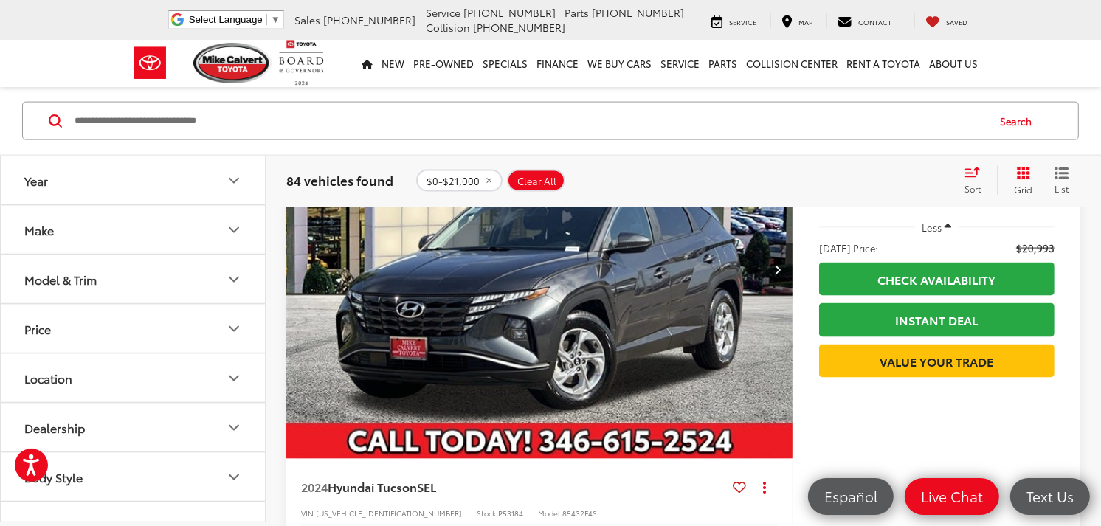
scroll to position [6783, 0]
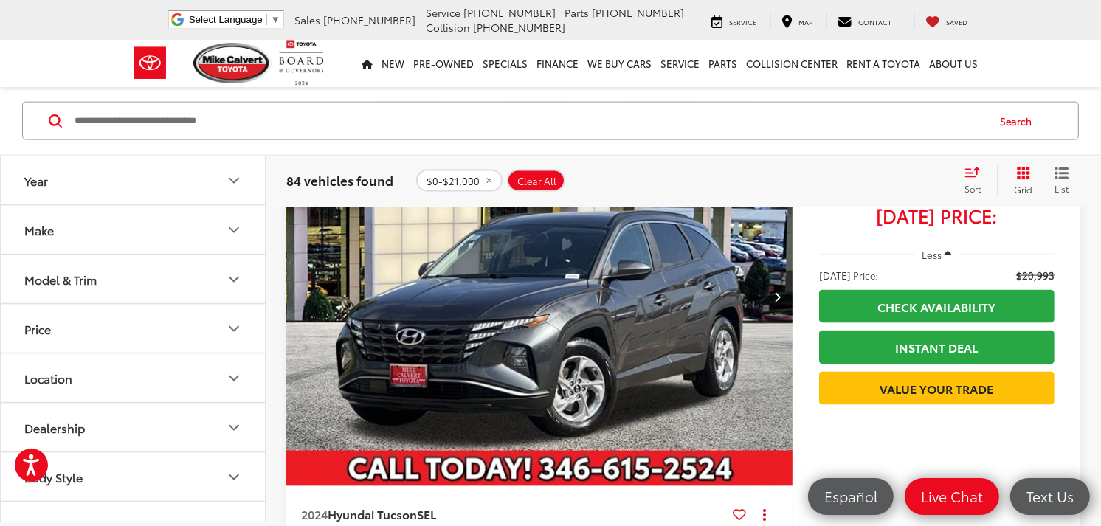
click at [773, 311] on button "Next image" at bounding box center [778, 297] width 30 height 52
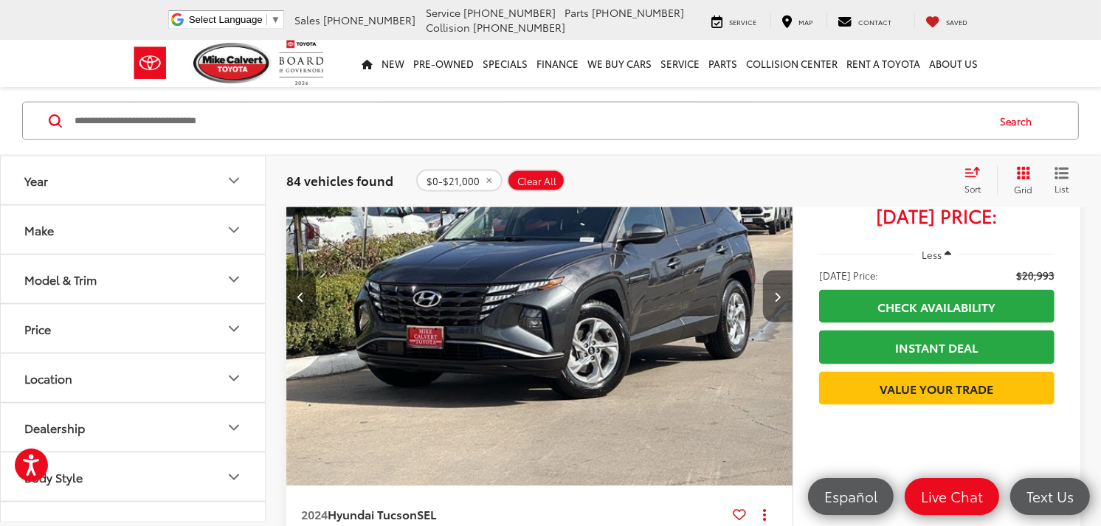
click at [773, 312] on button "Next image" at bounding box center [778, 297] width 30 height 52
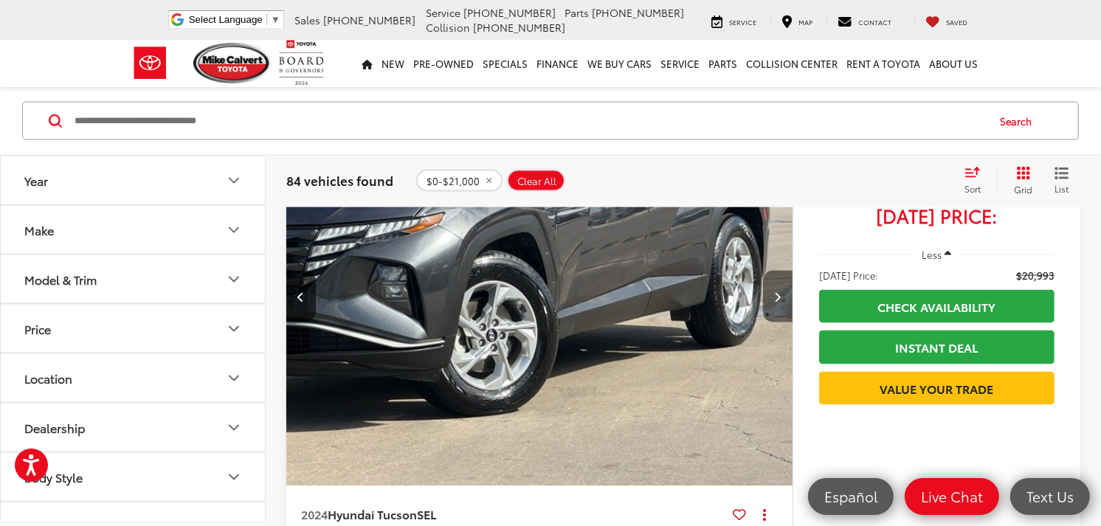
click at [773, 312] on button "Next image" at bounding box center [778, 297] width 30 height 52
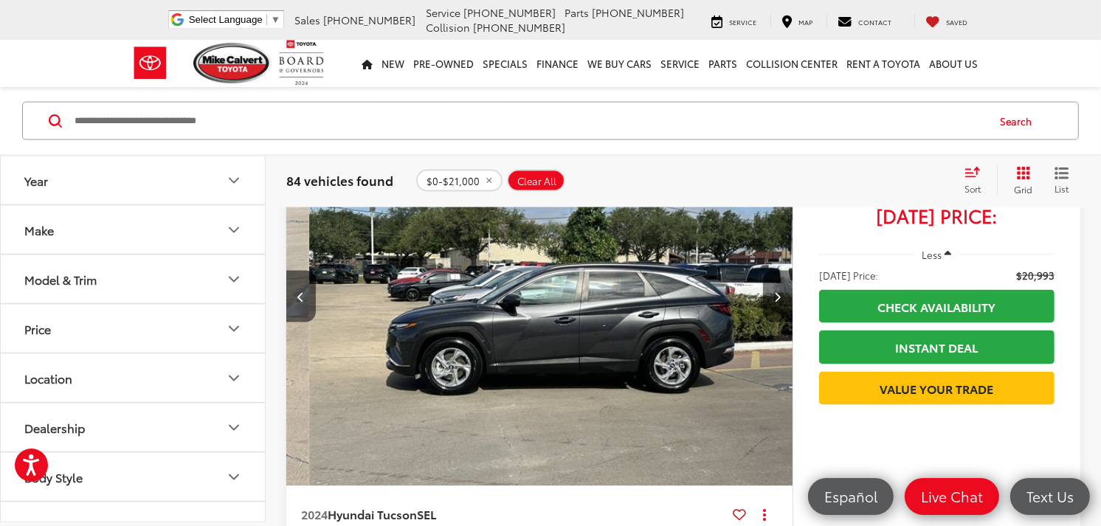
scroll to position [0, 1526]
